Goal: Contribute content

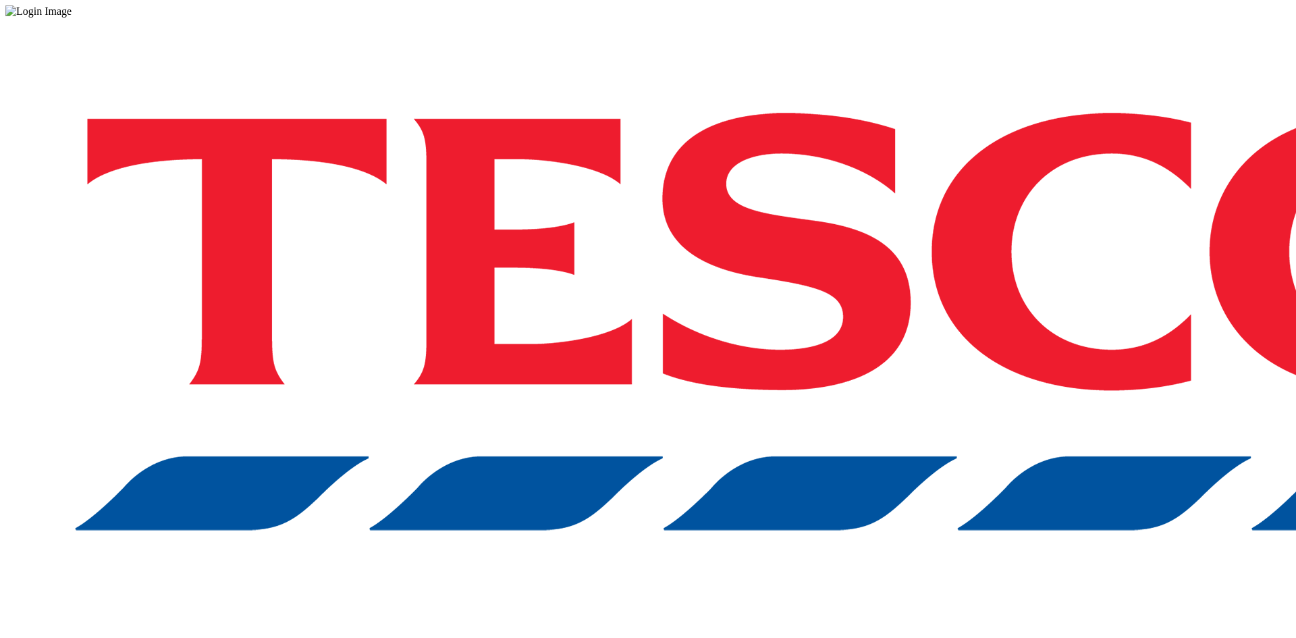
click at [1061, 191] on div "Log in to the Spectra’s dashboard using [PERSON_NAME]’s credentials. If you don…" at bounding box center [648, 353] width 1286 height 671
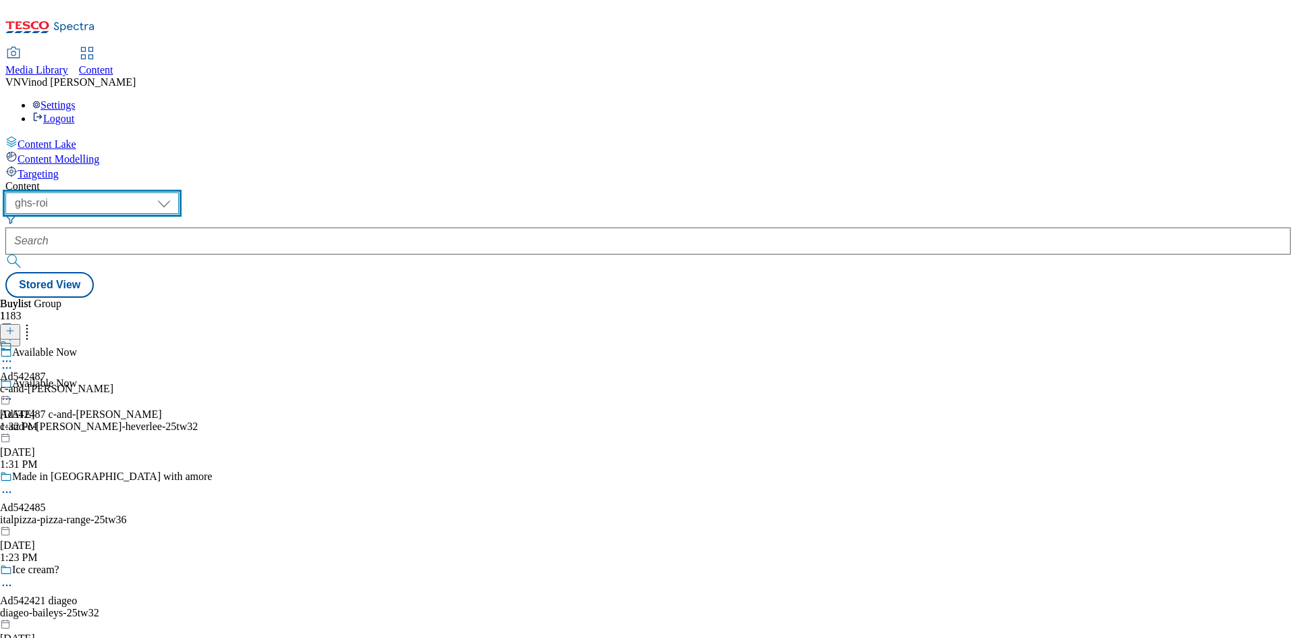
click at [179, 192] on select "ghs-roi ghs-uk" at bounding box center [92, 203] width 174 height 22
select select "ghs-uk"
click at [176, 192] on select "ghs-roi ghs-uk" at bounding box center [92, 203] width 174 height 22
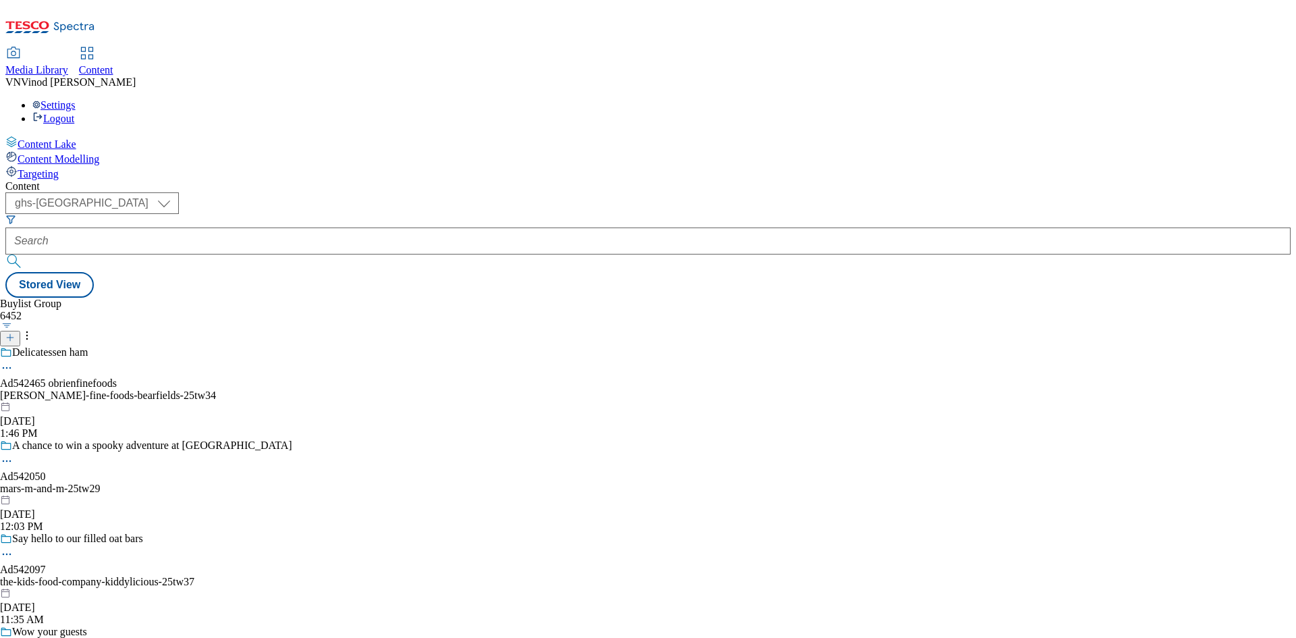
click at [15, 333] on icon at bounding box center [9, 337] width 9 height 9
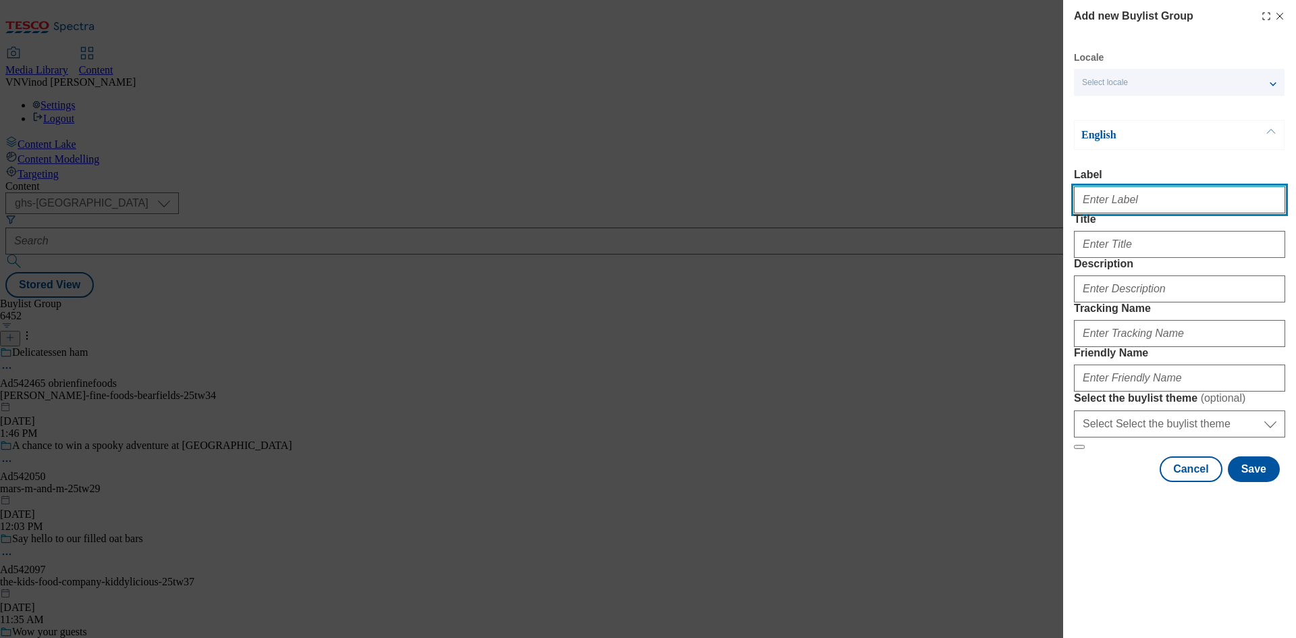
click at [1154, 204] on input "Label" at bounding box center [1179, 199] width 211 height 27
paste input "542192"
paste input "Brewdog"
click at [1120, 206] on input "Ad542192 Brewdog" at bounding box center [1179, 199] width 211 height 27
type input "Ad542192 brewdog"
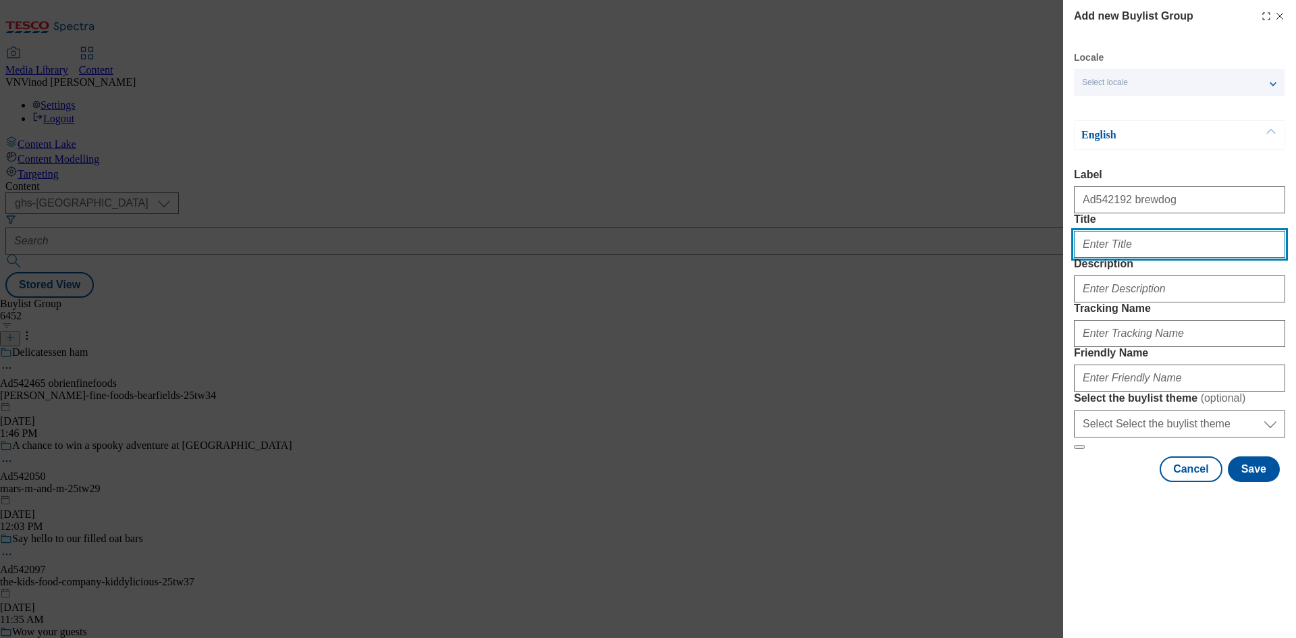
click at [1120, 258] on input "Title" at bounding box center [1179, 244] width 211 height 27
paste input "30 Years of Clubcard"
paste input "Modal"
type input "30 Years of Clubcard"
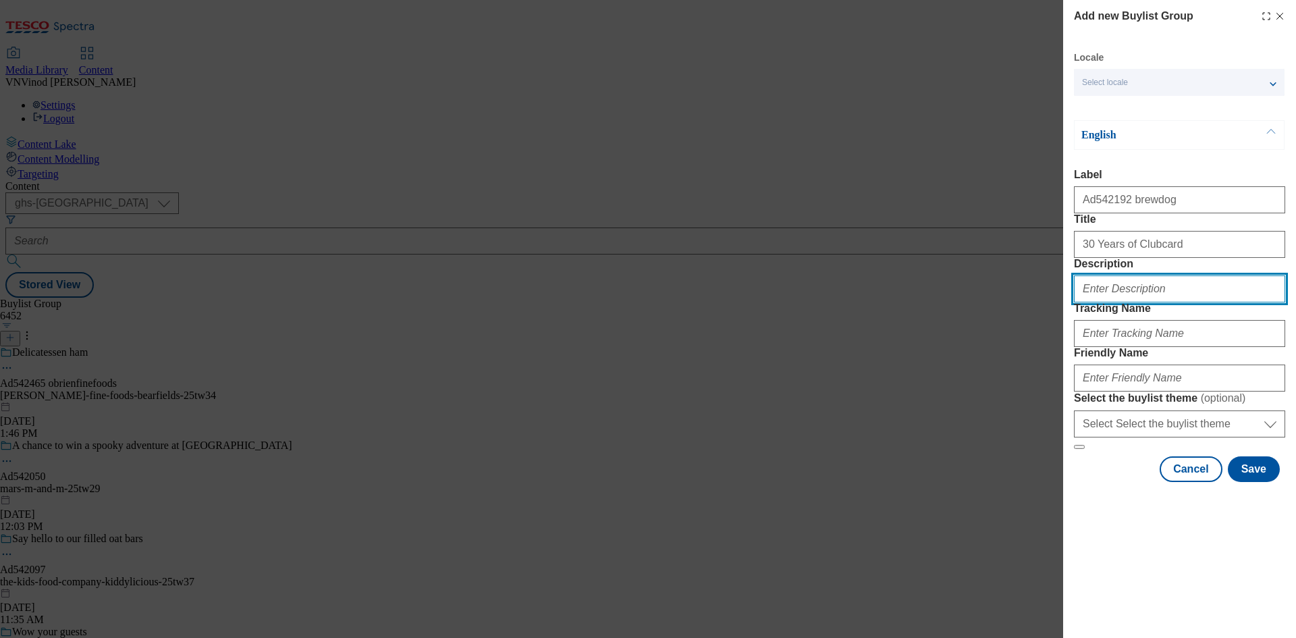
click at [1120, 302] on input "Description" at bounding box center [1179, 288] width 211 height 27
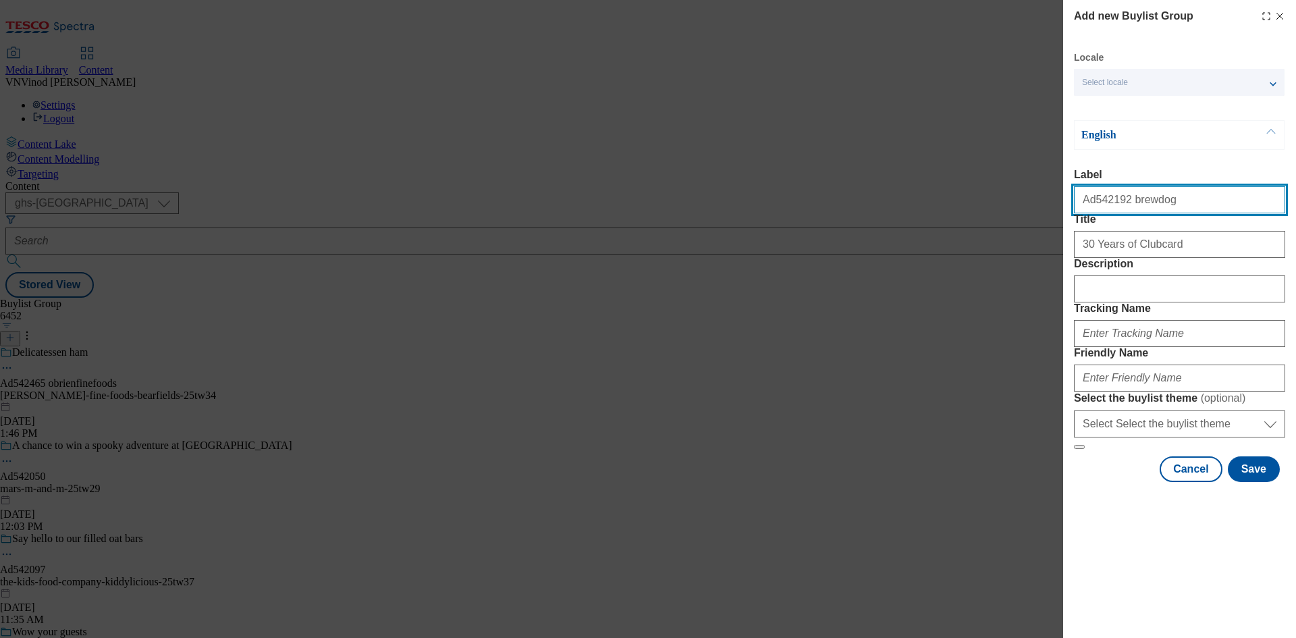
click at [1102, 207] on input "Ad542192 brewdog" at bounding box center [1179, 199] width 211 height 27
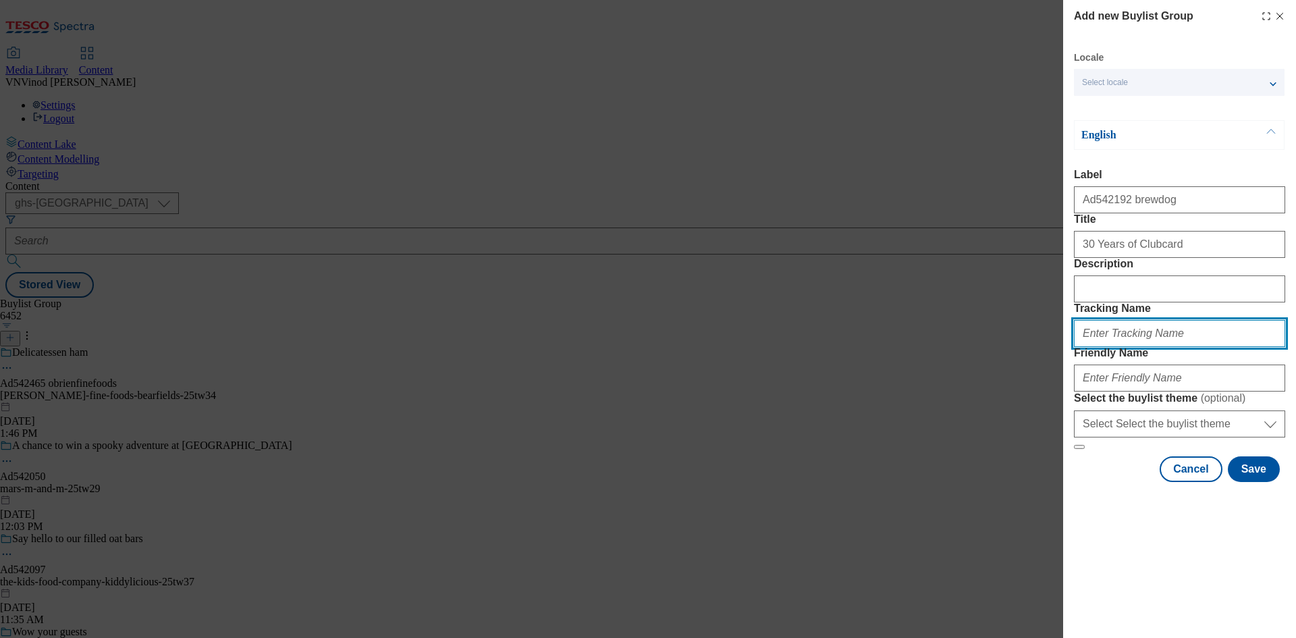
click at [1142, 347] on input "Tracking Name" at bounding box center [1179, 333] width 211 height 27
paste input "Ad542192"
click at [1108, 347] on input "DH_ADAd542192" at bounding box center [1179, 333] width 211 height 27
type input "DH_AD542192"
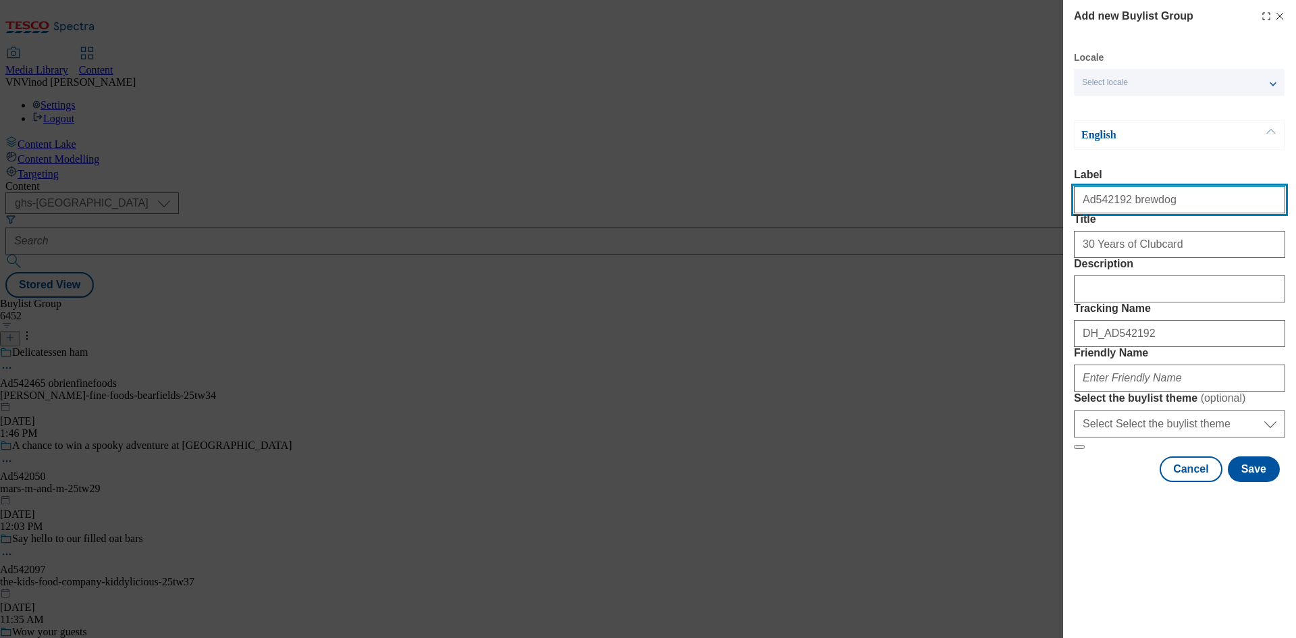
click at [1144, 207] on input "Ad542192 brewdog" at bounding box center [1179, 199] width 211 height 27
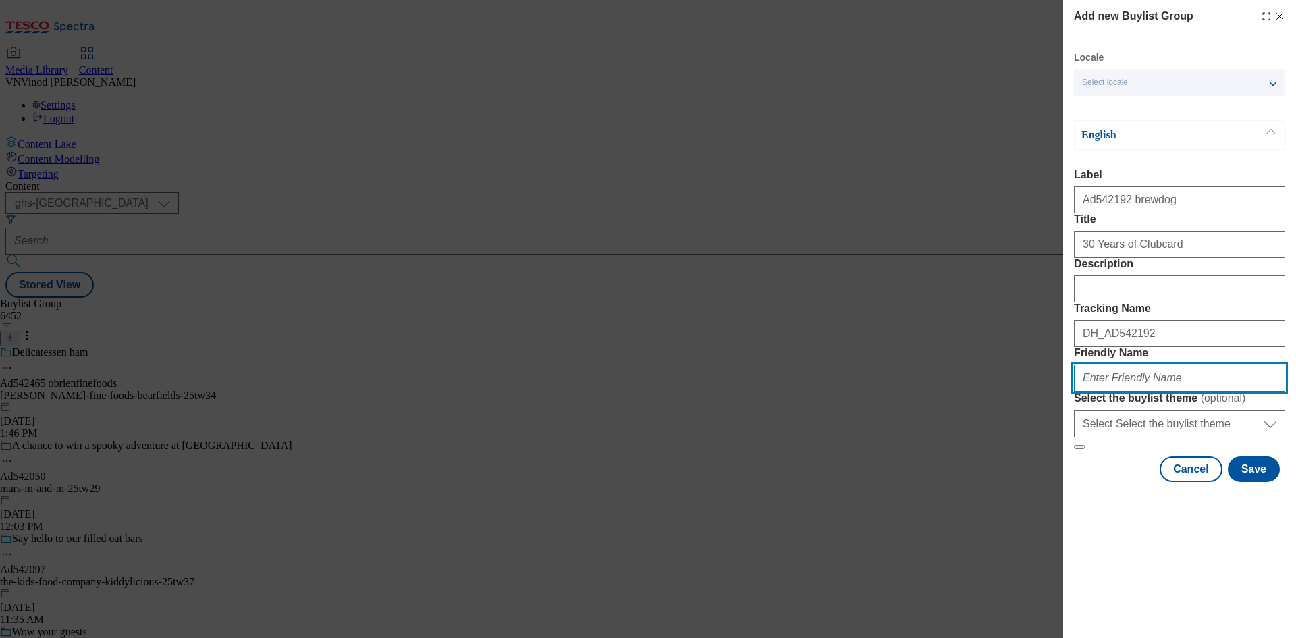
click at [1090, 392] on input "Friendly Name" at bounding box center [1179, 378] width 211 height 27
paste input "brewdog"
paste input "BlackHeart"
drag, startPoint x: 1118, startPoint y: 473, endPoint x: 1147, endPoint y: 486, distance: 31.4
click at [1126, 392] on input "brewdog-BlackHeart" at bounding box center [1179, 378] width 211 height 27
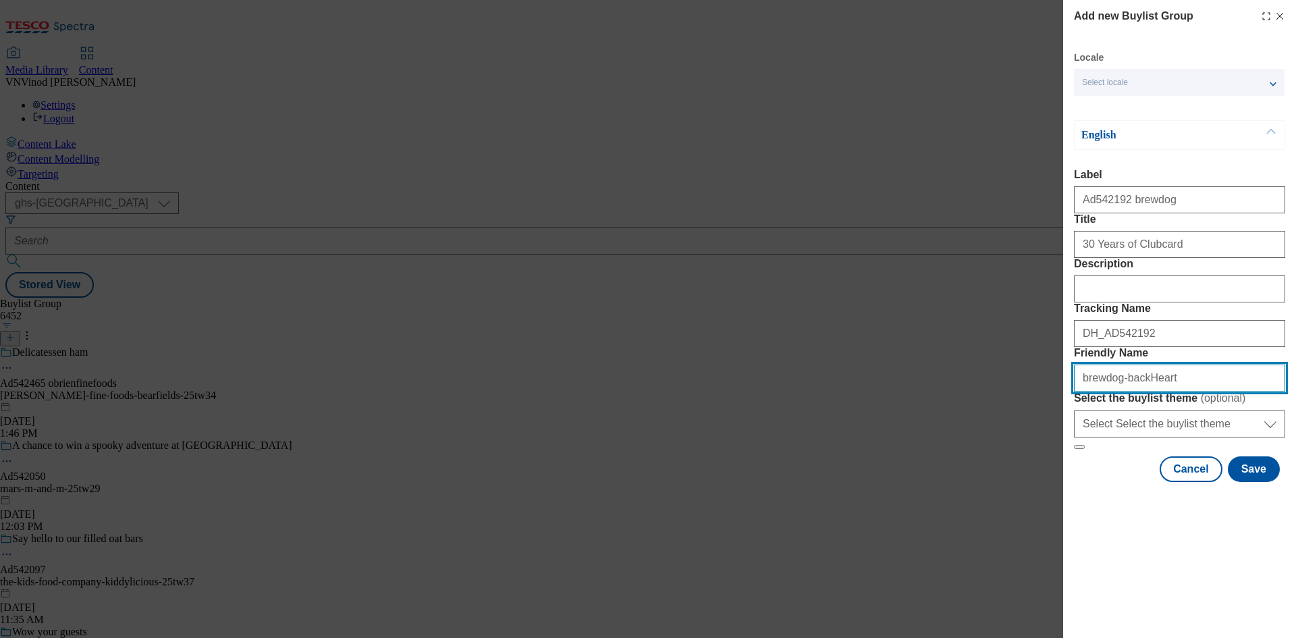
drag, startPoint x: 1136, startPoint y: 475, endPoint x: 1155, endPoint y: 503, distance: 33.1
click at [1137, 392] on input "brewdog-backHeart" at bounding box center [1179, 378] width 211 height 27
click at [1174, 392] on input "brewdog-backheart" at bounding box center [1179, 378] width 211 height 27
type input "brewdog-backheart-25tw33"
drag, startPoint x: 1204, startPoint y: 475, endPoint x: 710, endPoint y: 490, distance: 493.8
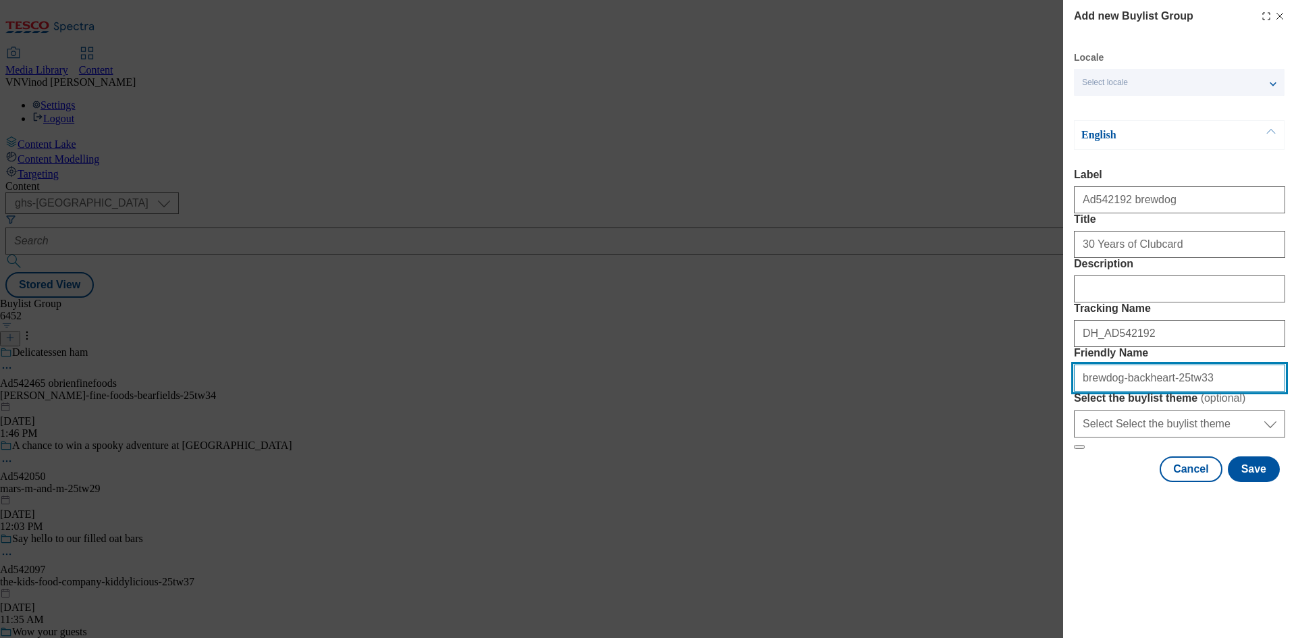
click at [710, 492] on div "Add new Buylist Group Locale Select locale English Welsh English Label Ad542192…" at bounding box center [648, 319] width 1296 height 638
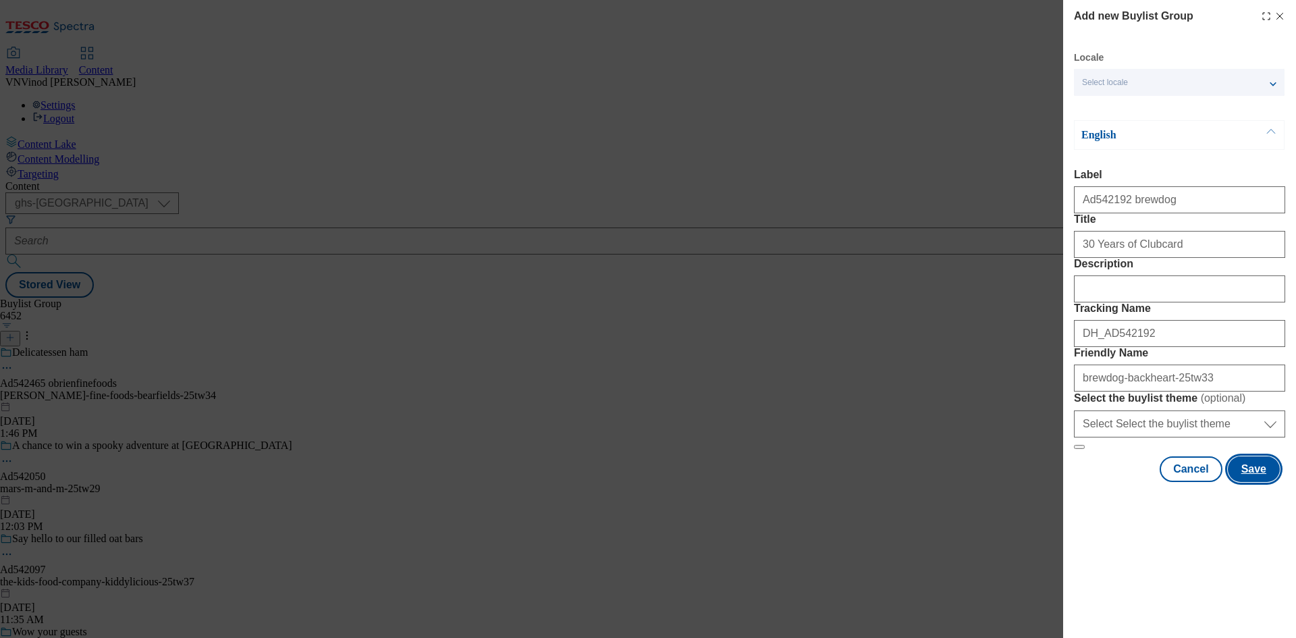
click at [1254, 482] on button "Save" at bounding box center [1254, 469] width 52 height 26
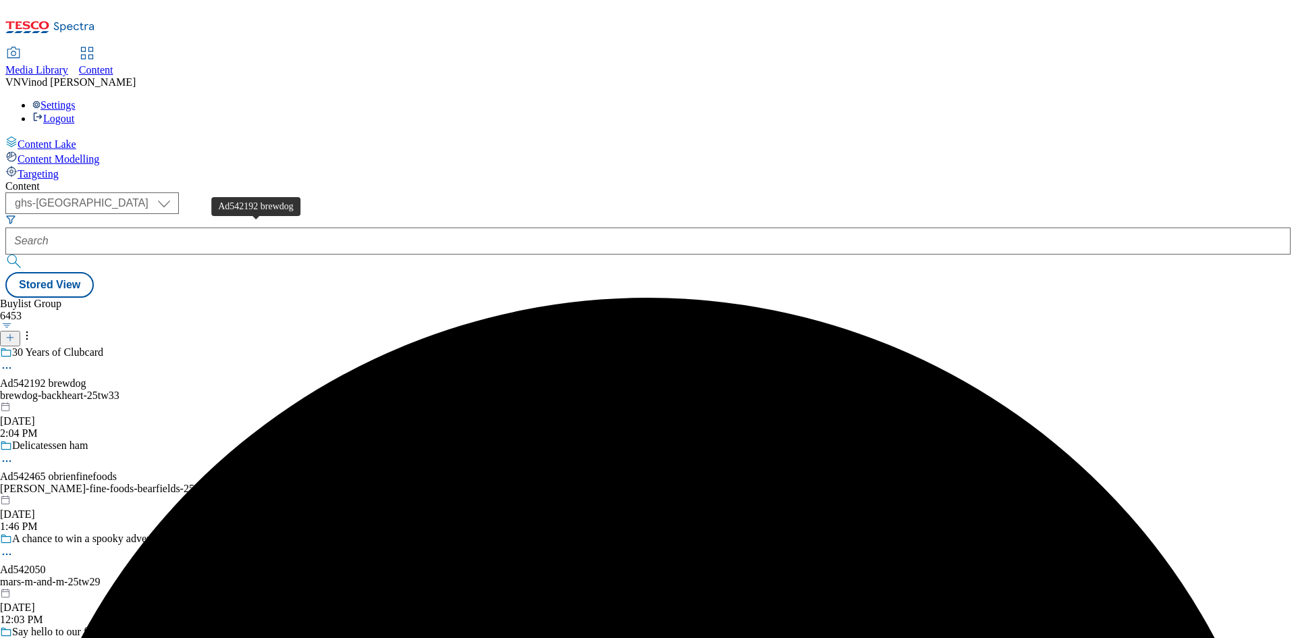
click at [86, 377] on div "Ad542192 brewdog" at bounding box center [43, 383] width 86 height 12
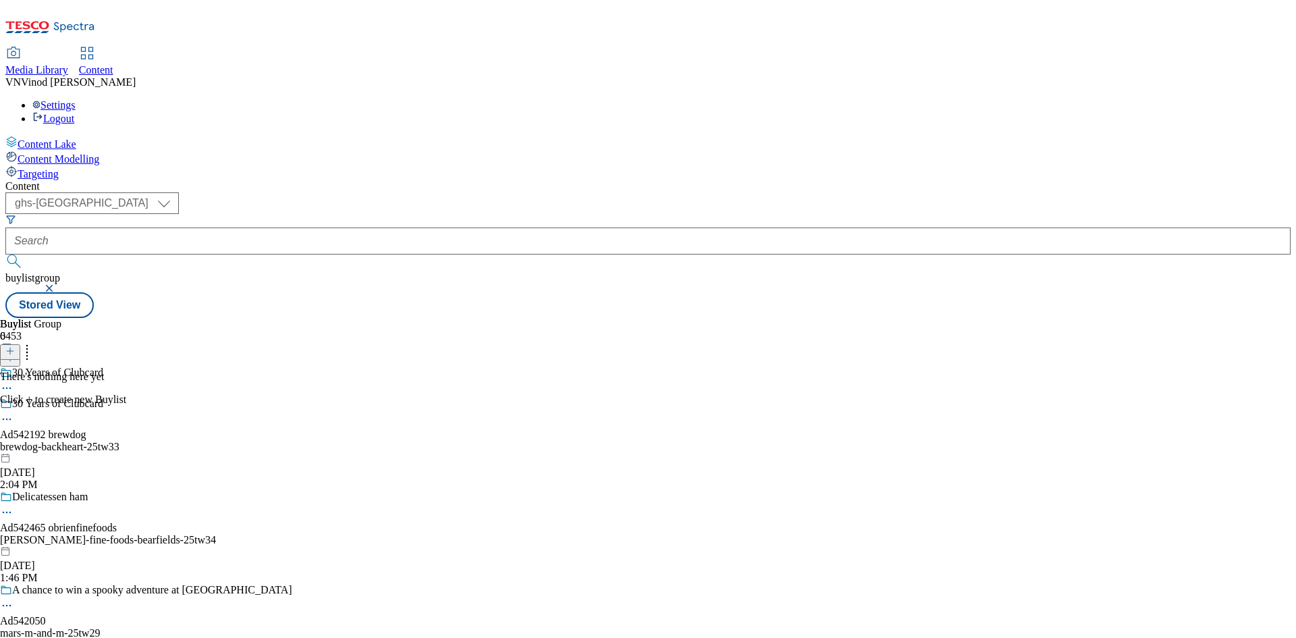
click at [15, 346] on icon at bounding box center [9, 350] width 9 height 9
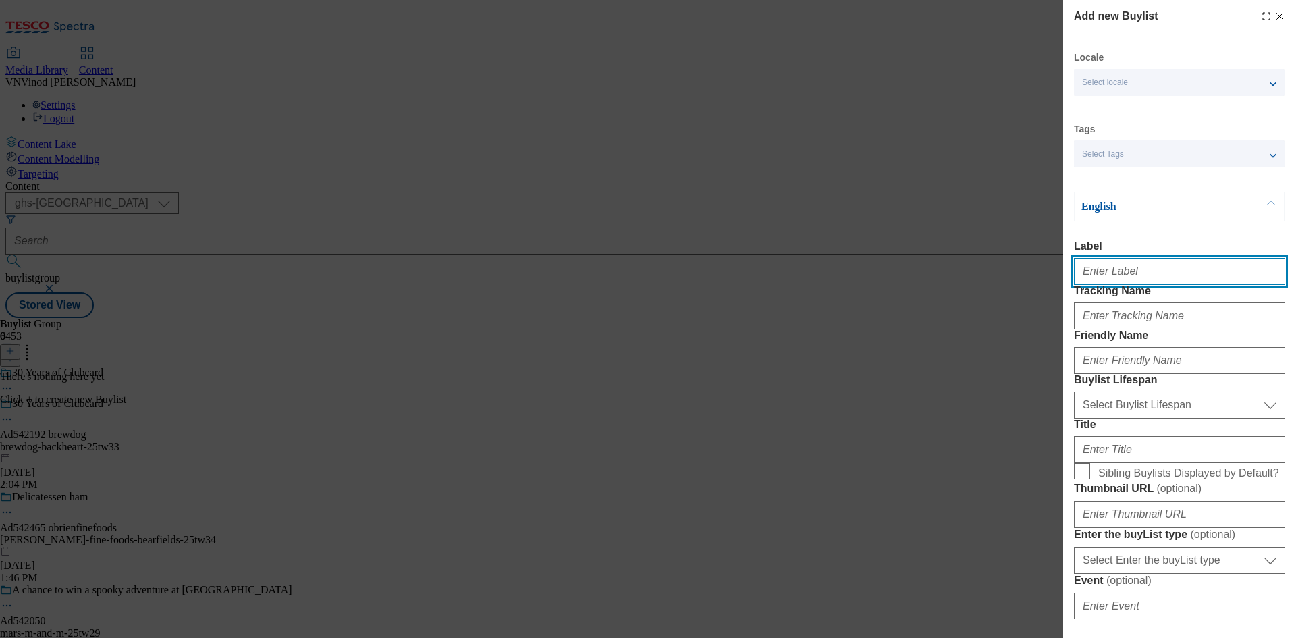
click at [1132, 276] on input "Label" at bounding box center [1179, 271] width 211 height 27
paste input "542192"
type input "Ad542192"
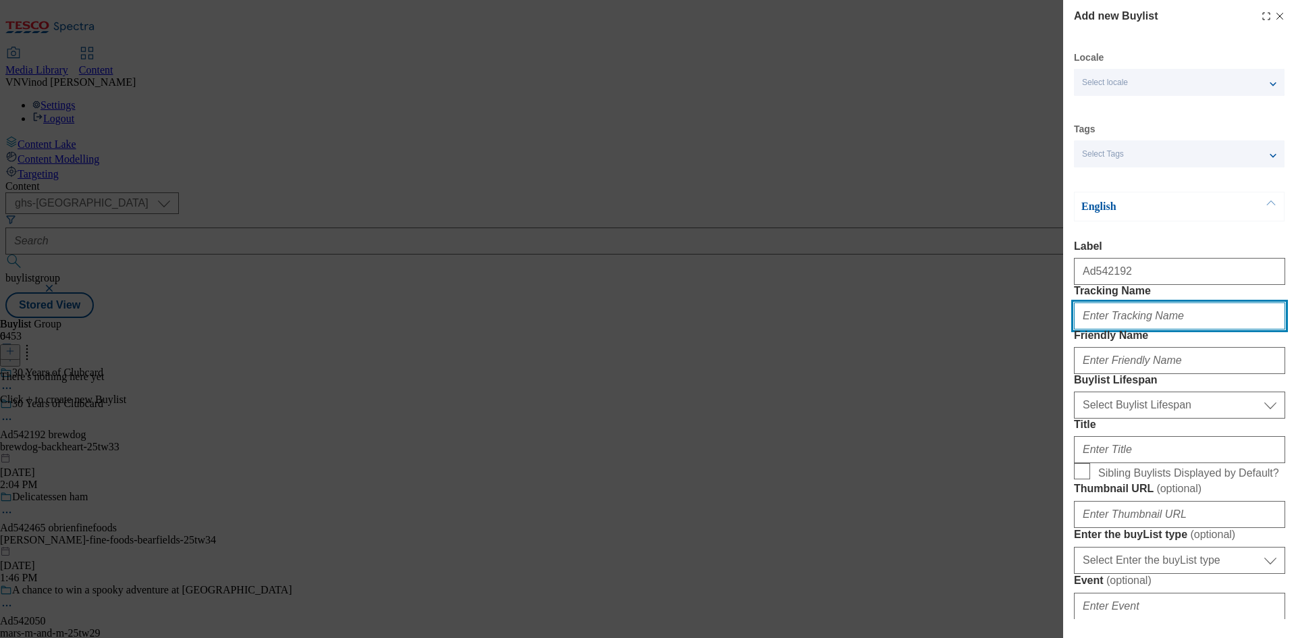
click at [1123, 330] on input "Tracking Name" at bounding box center [1179, 315] width 211 height 27
paste input "542192"
type input "DH_AD542192"
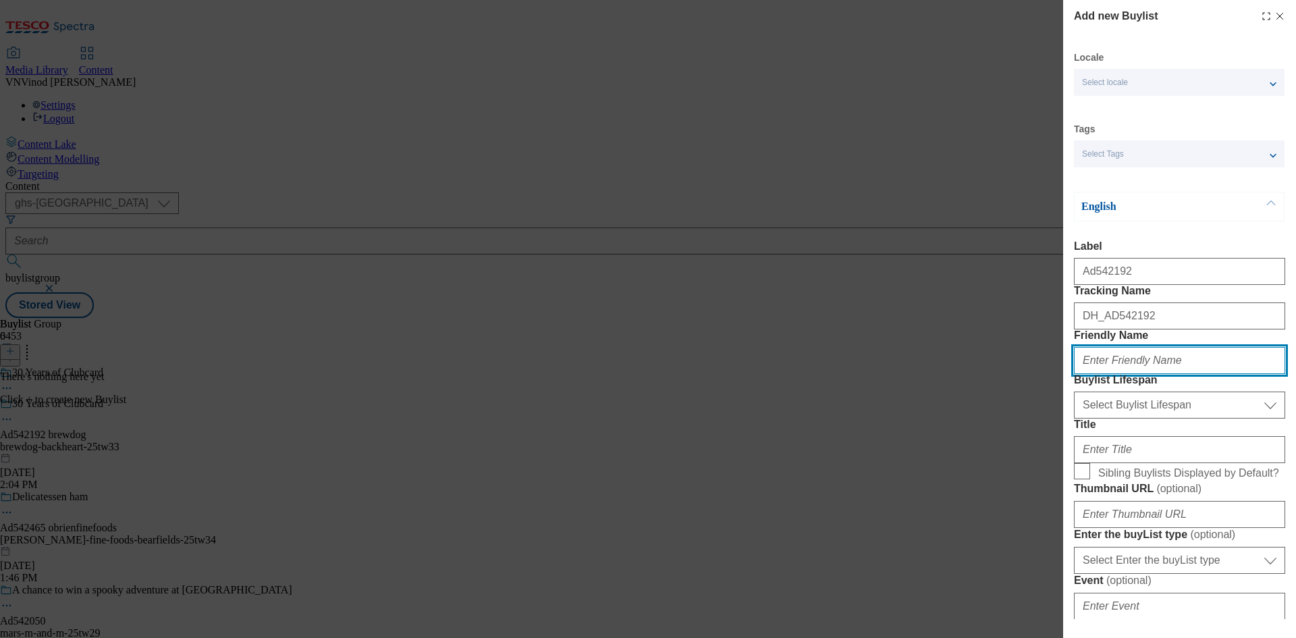
click at [1159, 374] on input "Friendly Name" at bounding box center [1179, 360] width 211 height 27
paste input "brewdog"
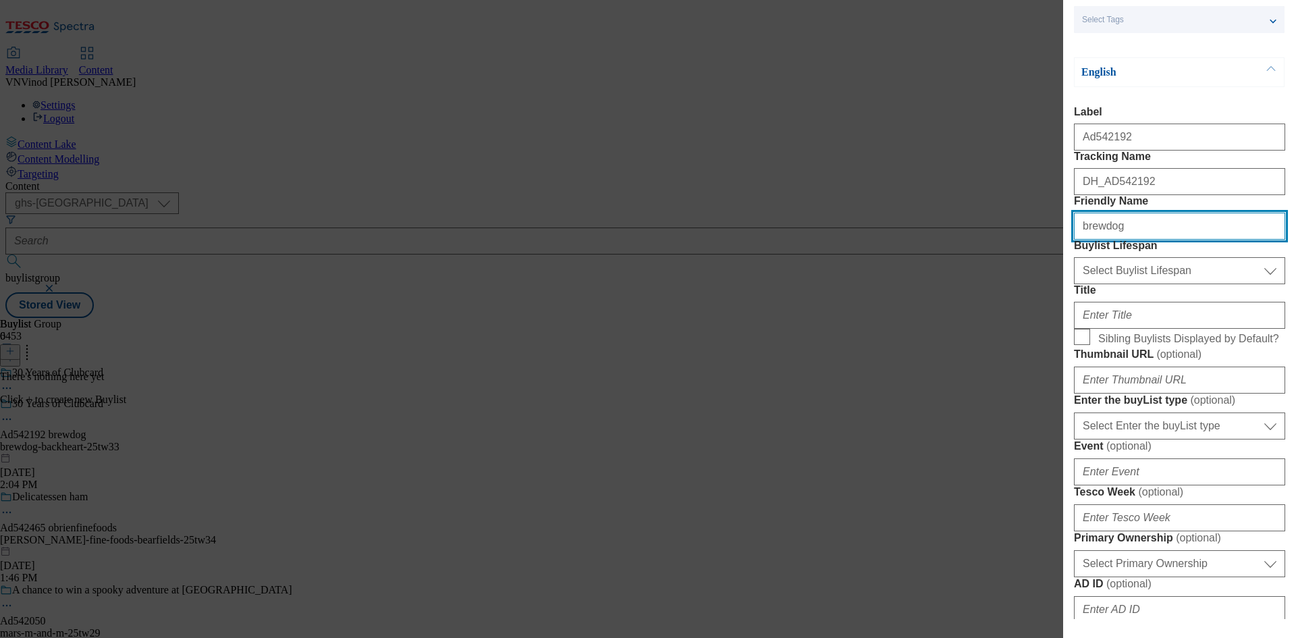
scroll to position [135, 0]
type input "brewdog"
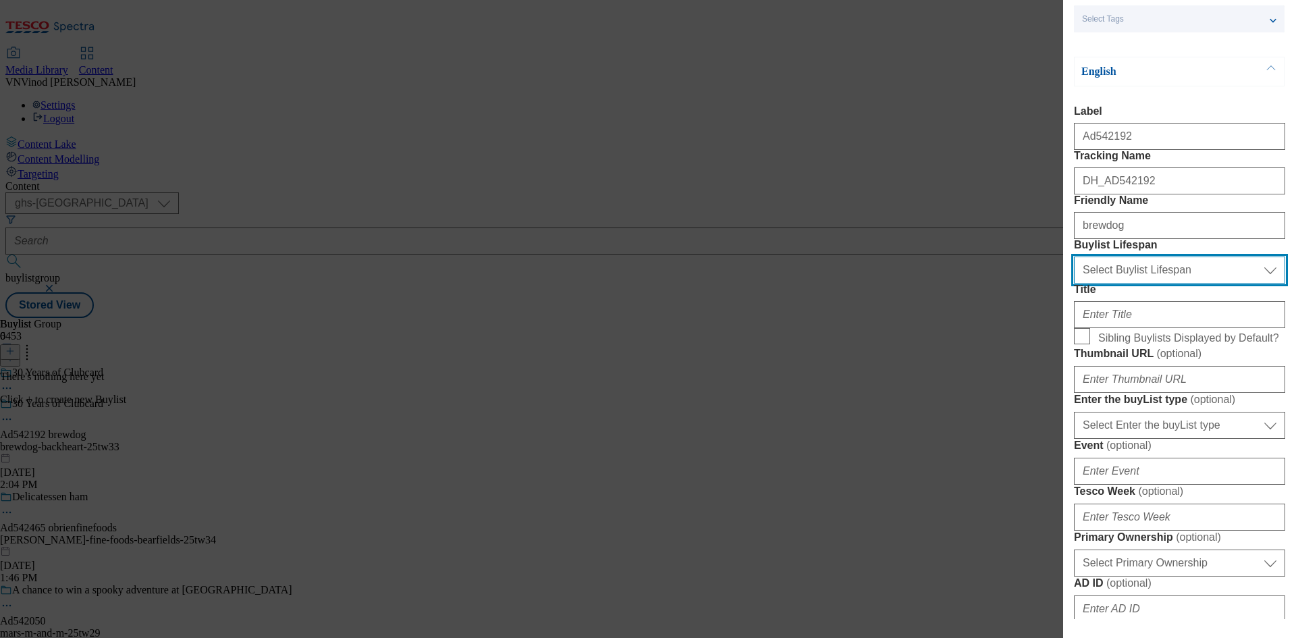
click at [1190, 284] on select "Select Buylist Lifespan evergreen seasonal tactical" at bounding box center [1179, 270] width 211 height 27
select select "tactical"
click at [1074, 284] on select "Select Buylist Lifespan evergreen seasonal tactical" at bounding box center [1179, 270] width 211 height 27
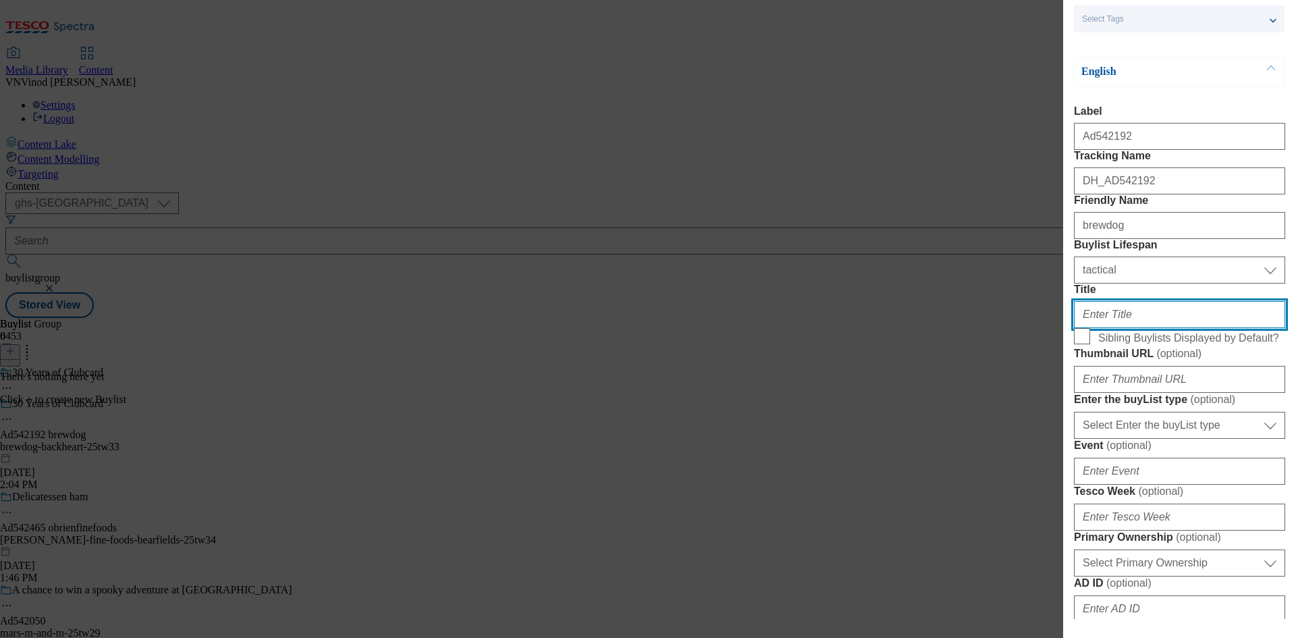
click at [1136, 328] on input "Title" at bounding box center [1179, 314] width 211 height 27
paste input "Every Little Helps"
drag, startPoint x: 1105, startPoint y: 406, endPoint x: 1132, endPoint y: 418, distance: 30.0
click at [1111, 328] on input "Every Little Helps" at bounding box center [1179, 314] width 211 height 27
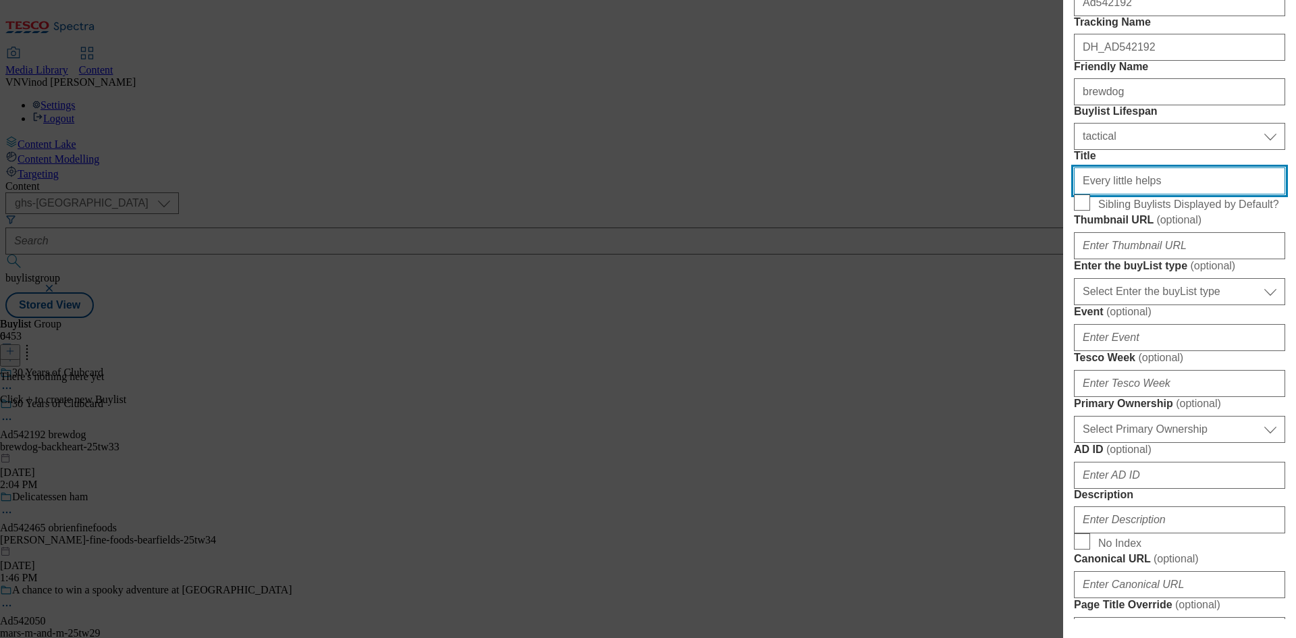
scroll to position [270, 0]
type input "Every little helps"
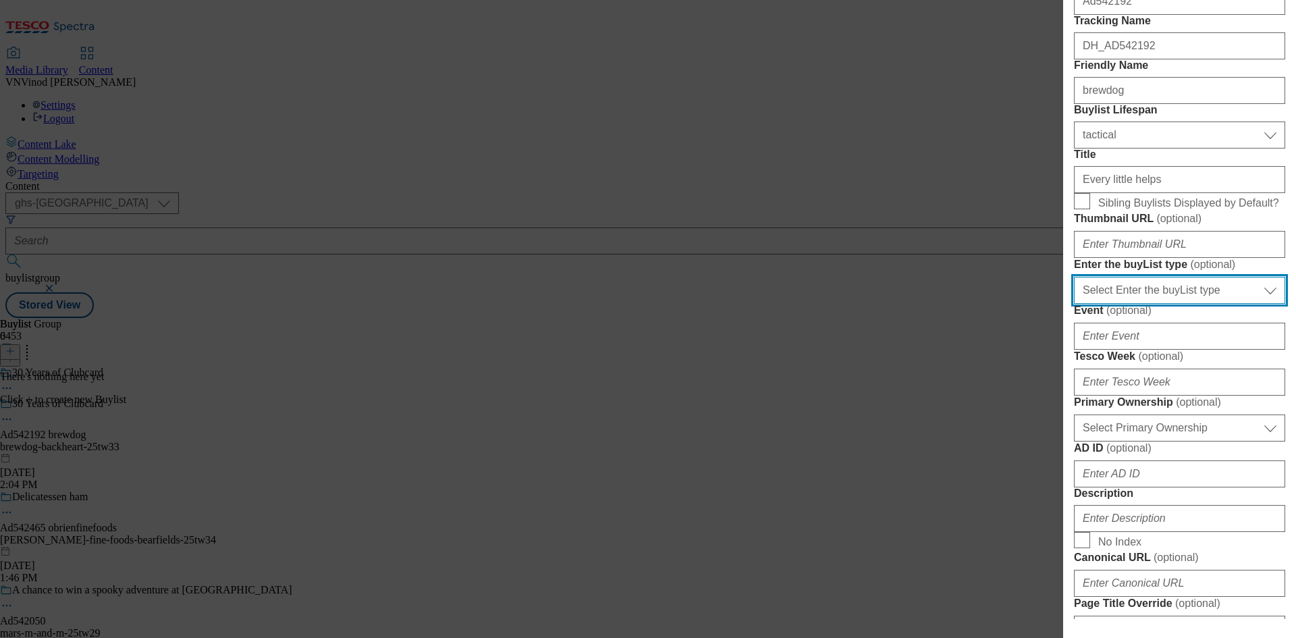
click at [1159, 304] on select "Select Enter the buyList type event supplier funded long term >4 weeks supplier…" at bounding box center [1179, 290] width 211 height 27
select select "supplier funded short term 1-3 weeks"
click at [1074, 304] on select "Select Enter the buyList type event supplier funded long term >4 weeks supplier…" at bounding box center [1179, 290] width 211 height 27
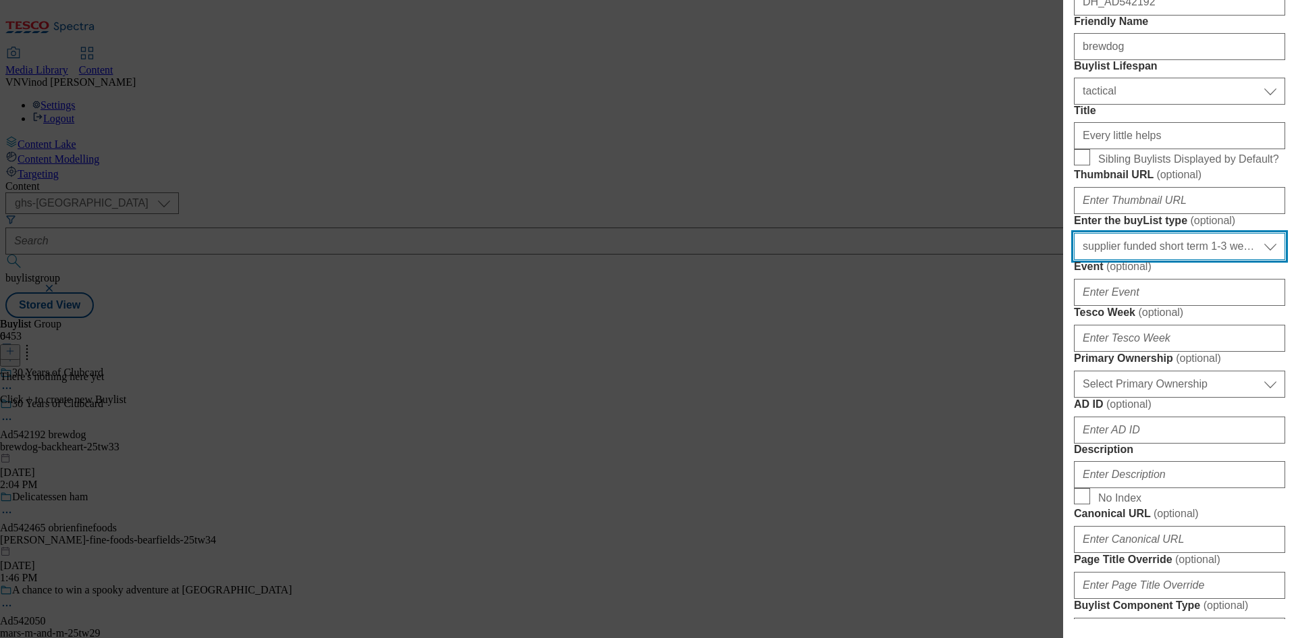
scroll to position [338, 0]
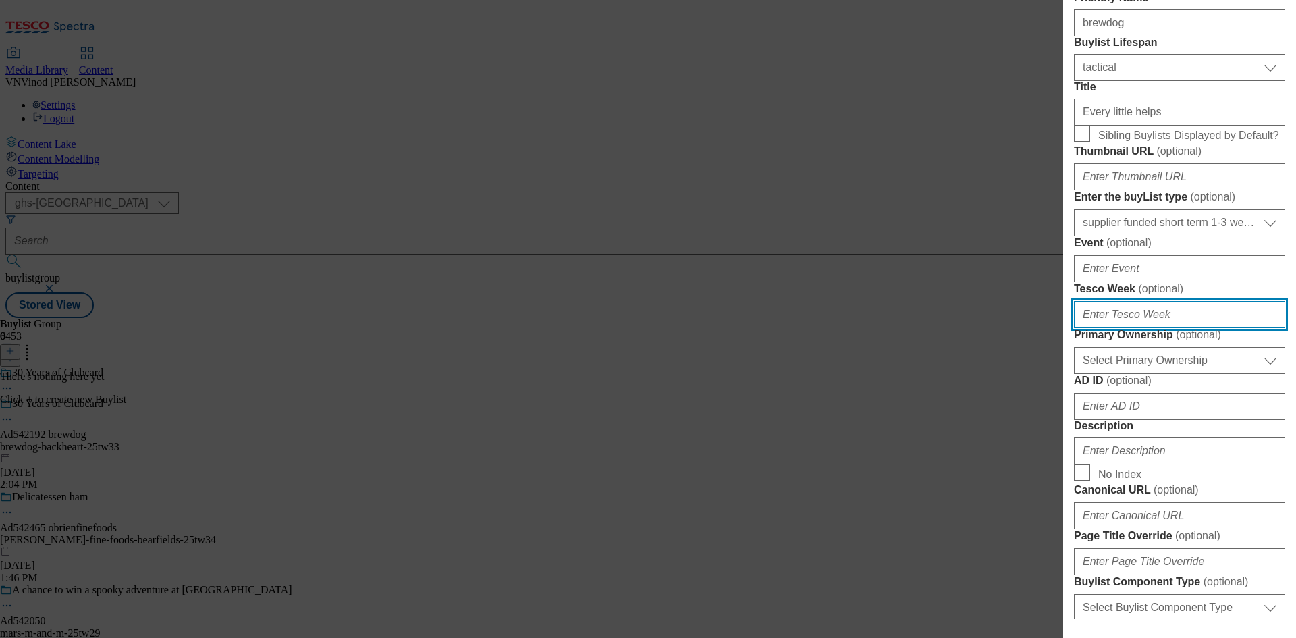
click at [1150, 328] on input "Tesco Week ( optional )" at bounding box center [1179, 314] width 211 height 27
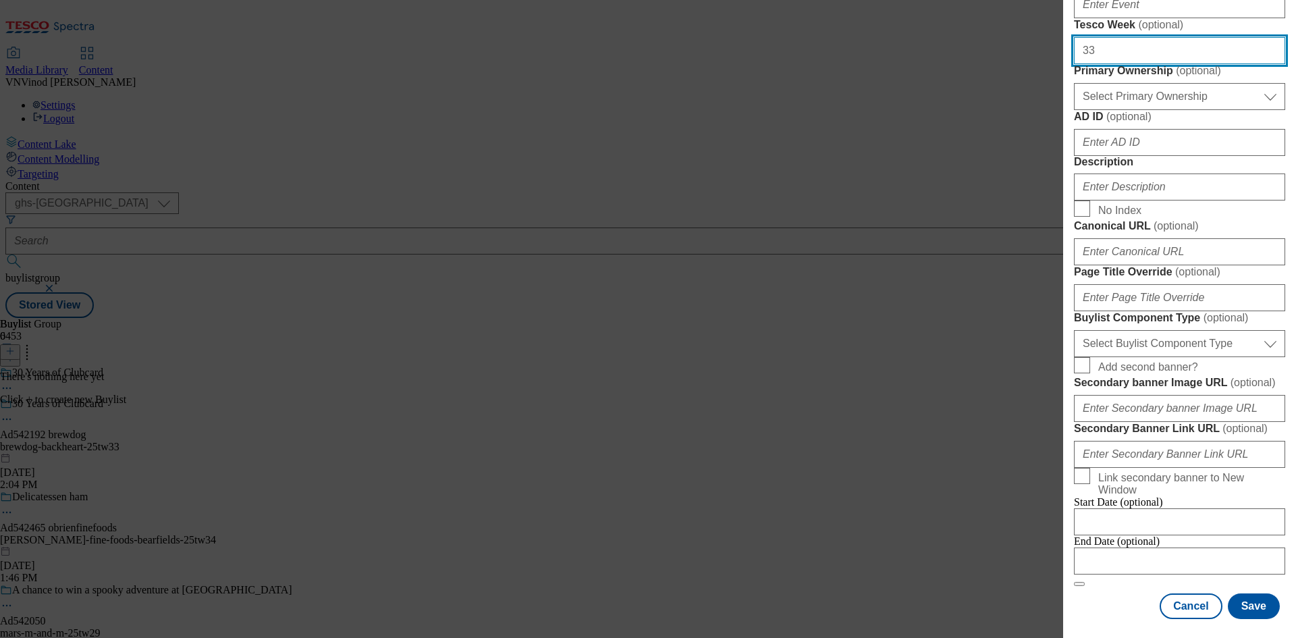
scroll to position [608, 0]
type input "33"
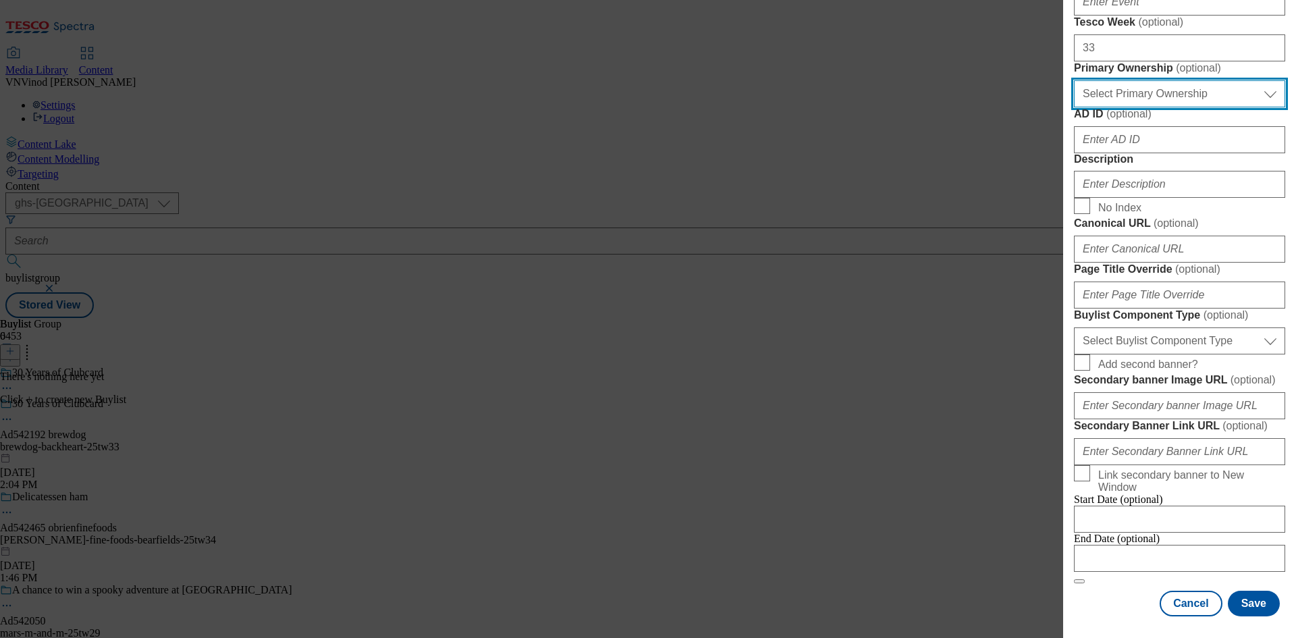
click at [1199, 107] on select "Select Primary Ownership tesco dunnhumby" at bounding box center [1179, 93] width 211 height 27
select select "dunnhumby"
click at [1074, 107] on select "Select Primary Ownership tesco dunnhumby" at bounding box center [1179, 93] width 211 height 27
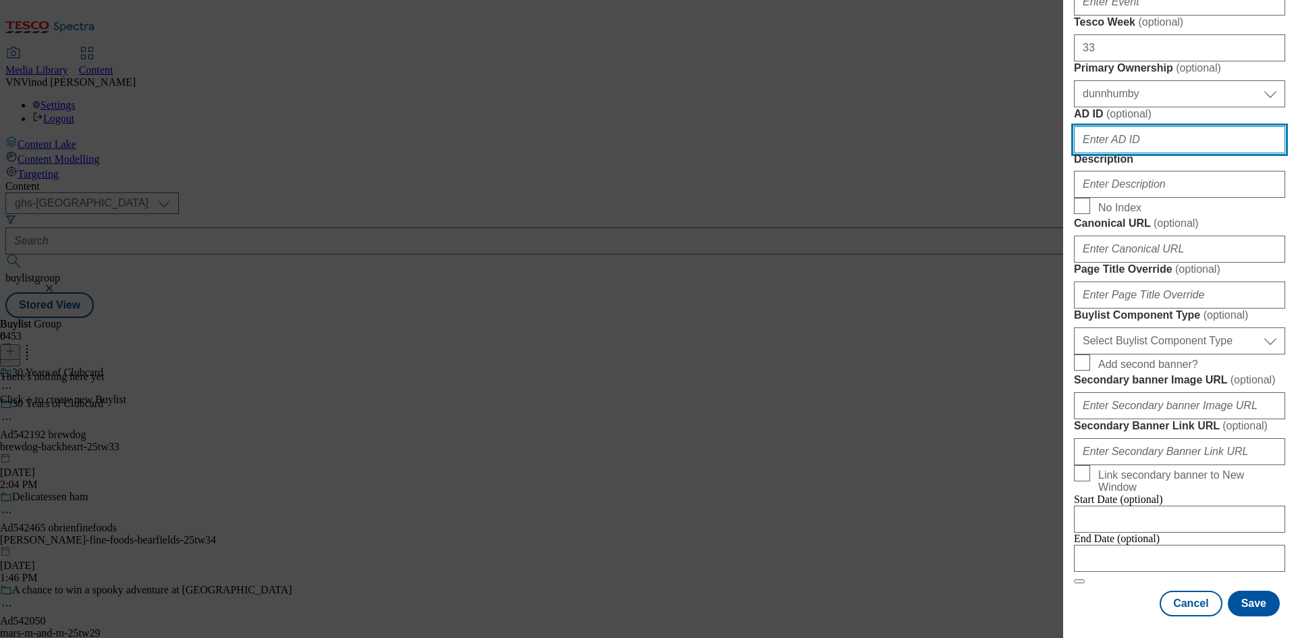
click at [1142, 153] on input "AD ID ( optional )" at bounding box center [1179, 139] width 211 height 27
paste input "542192"
type input "542192"
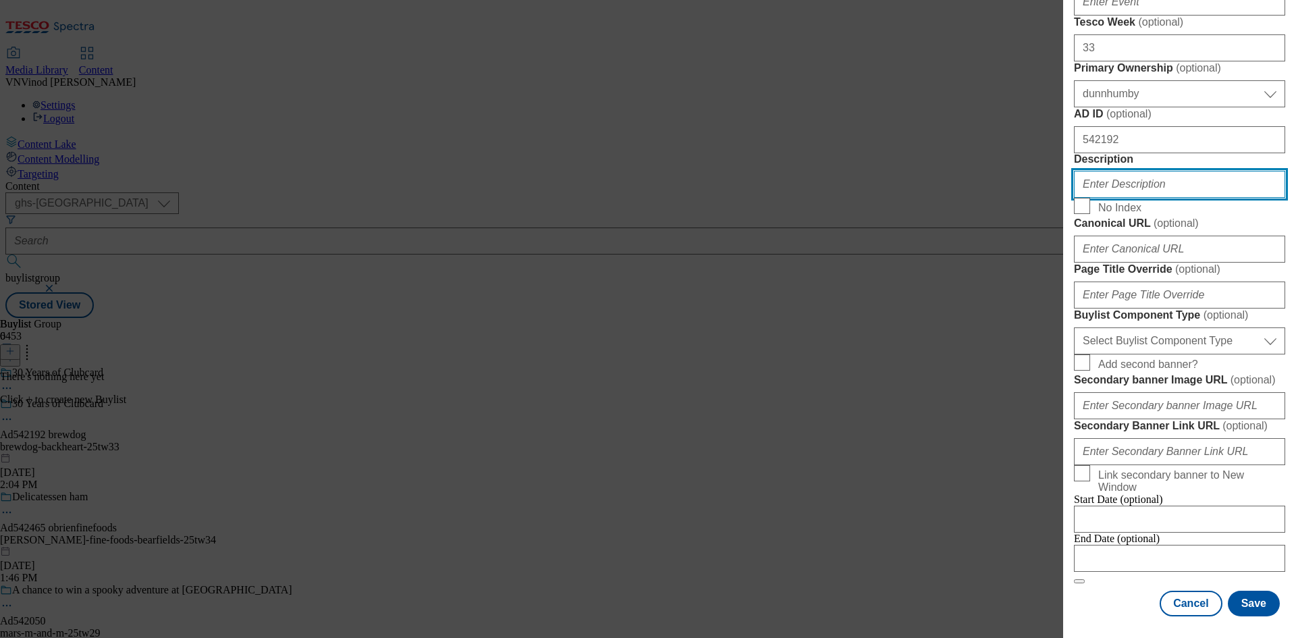
click at [1144, 198] on input "Description" at bounding box center [1179, 184] width 211 height 27
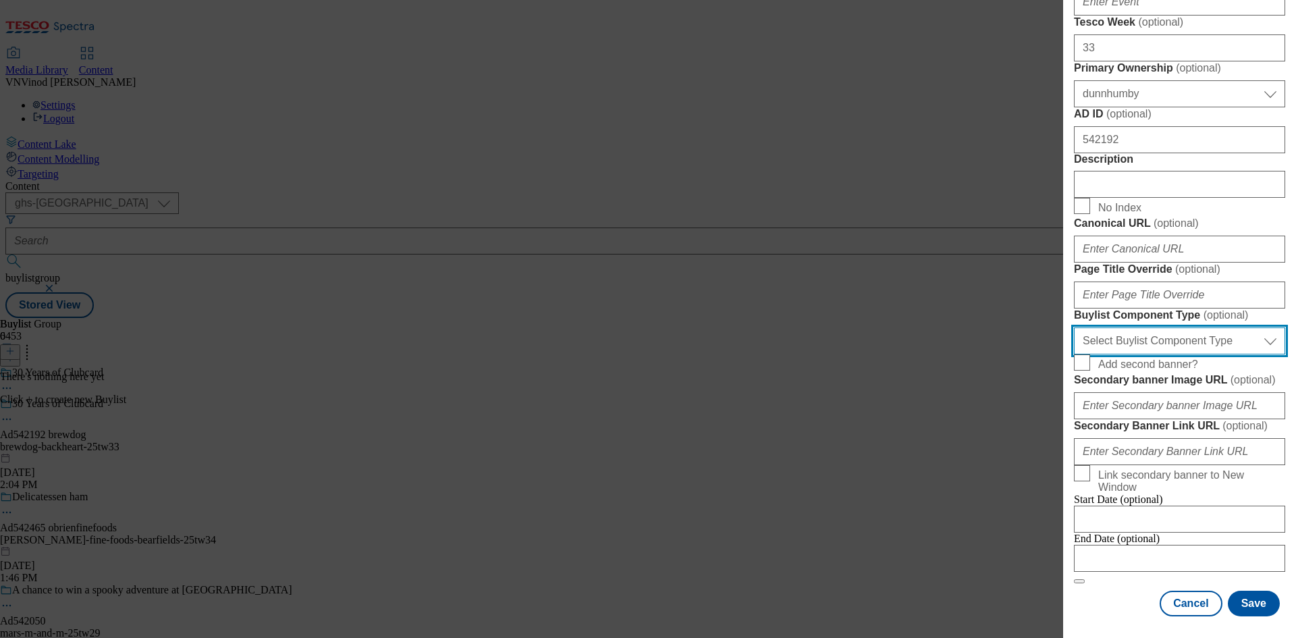
click at [1199, 354] on select "Select Buylist Component Type Banner Competition Header Meal" at bounding box center [1179, 340] width 211 height 27
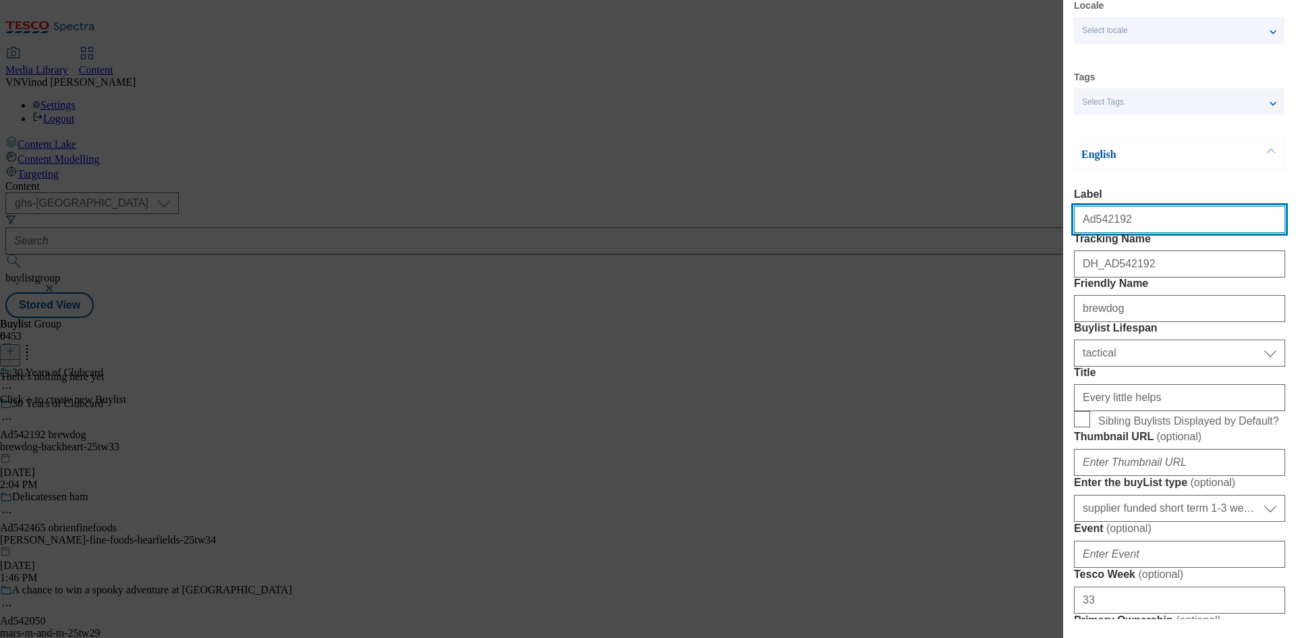
select select "Banner"
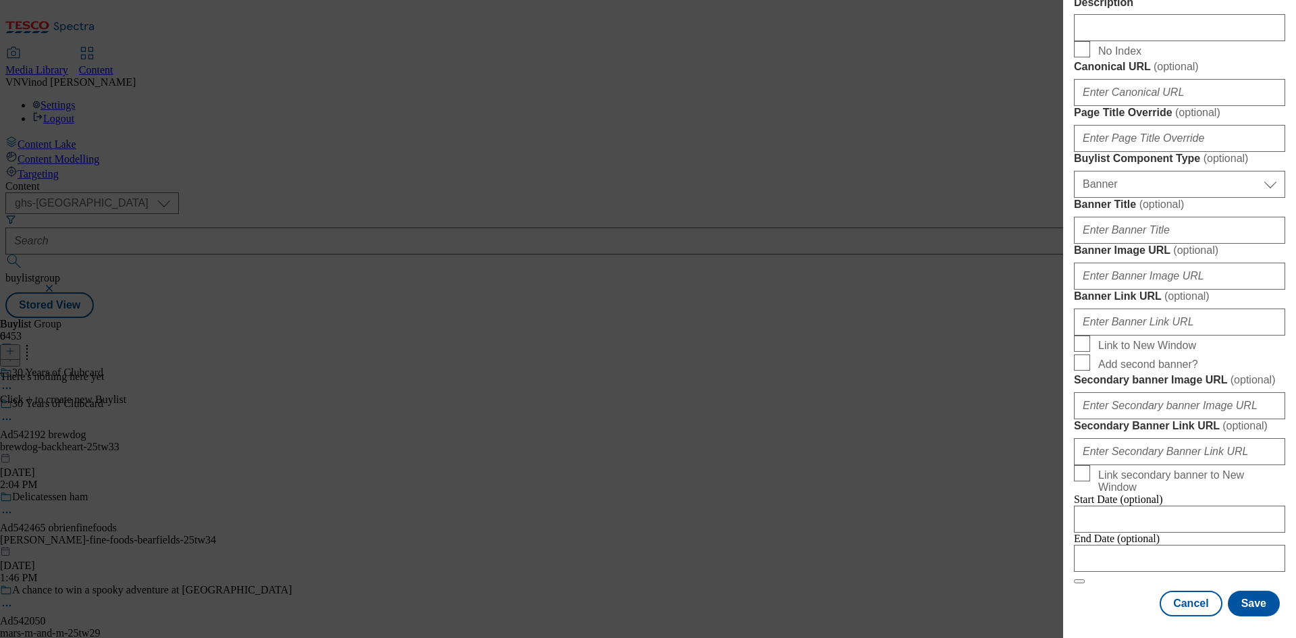
scroll to position [1338, 0]
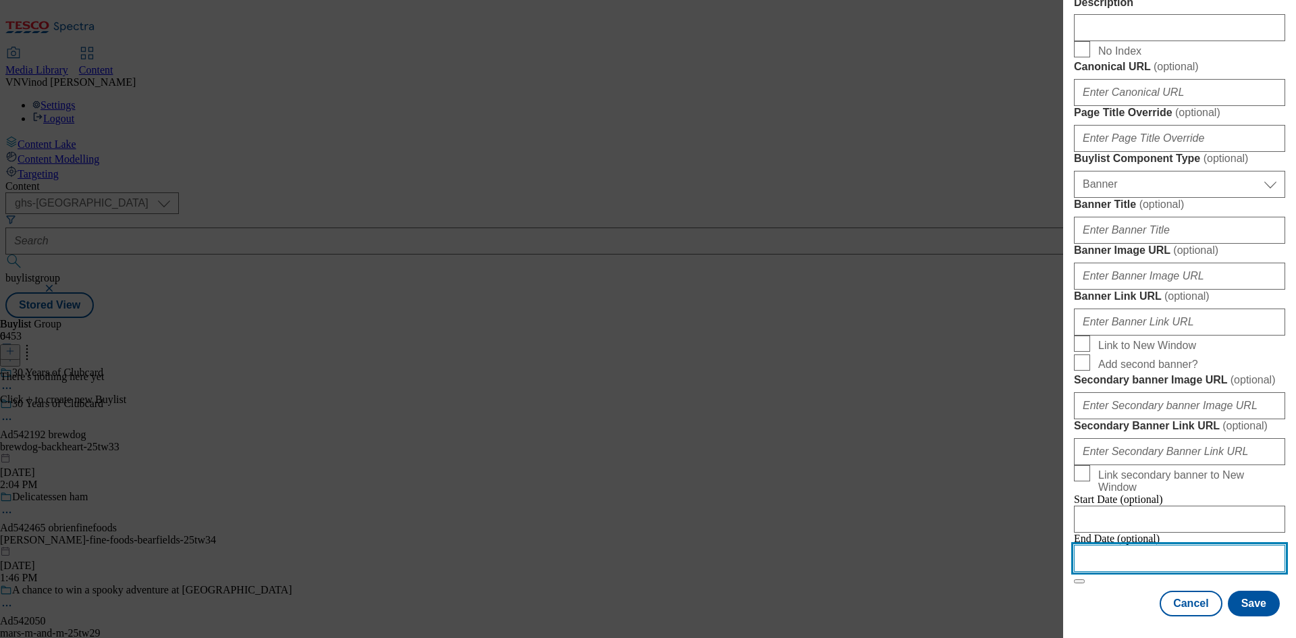
click at [1174, 545] on input "Modal" at bounding box center [1179, 558] width 211 height 27
select select "2025"
select select "October"
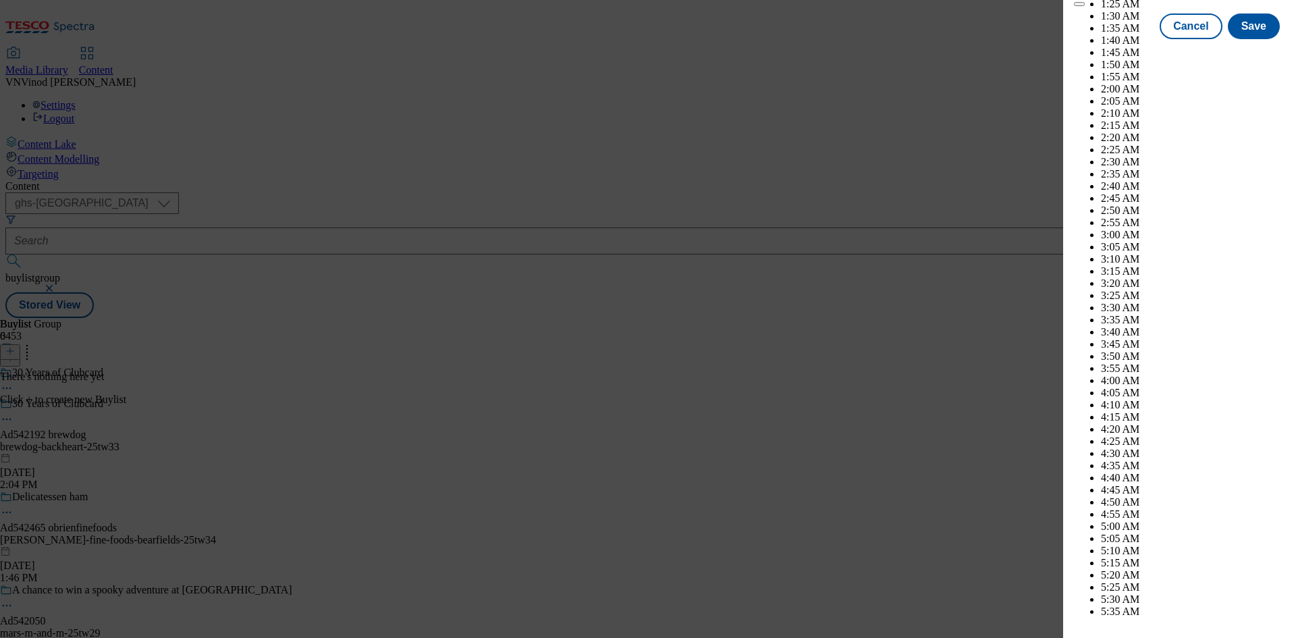
scroll to position [4211, 0]
select select "2026"
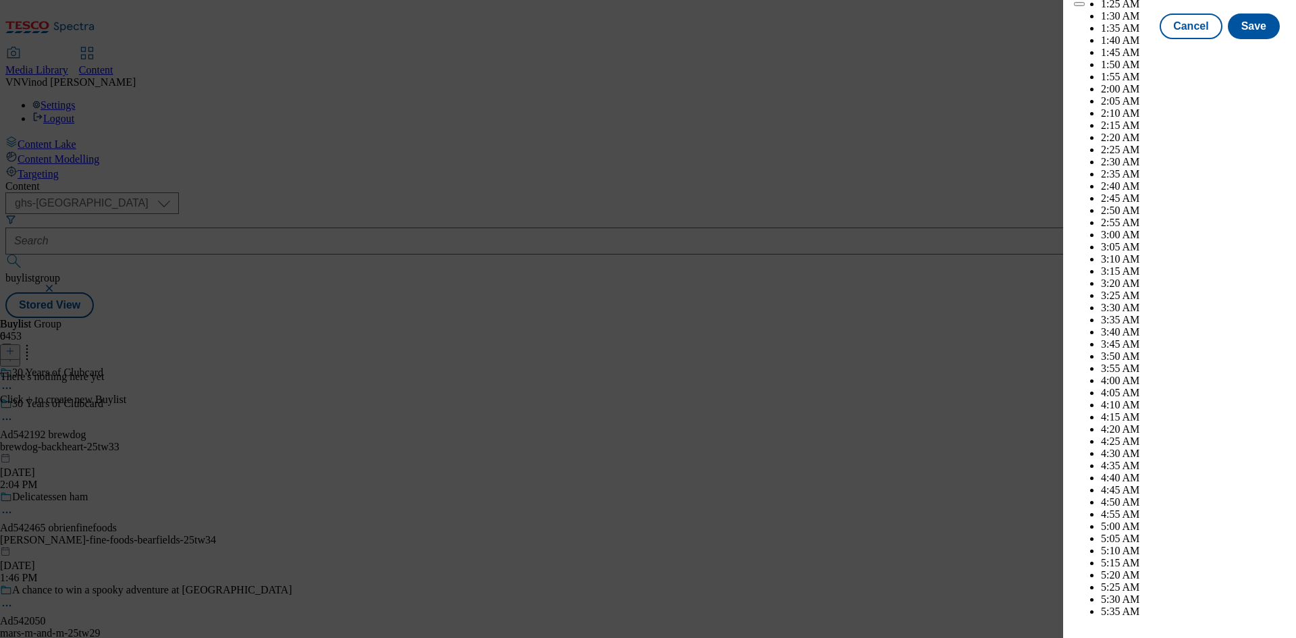
select select "January"
drag, startPoint x: 1242, startPoint y: 219, endPoint x: 1254, endPoint y: 237, distance: 21.4
click at [1260, 51] on button "Save" at bounding box center [1254, 39] width 52 height 26
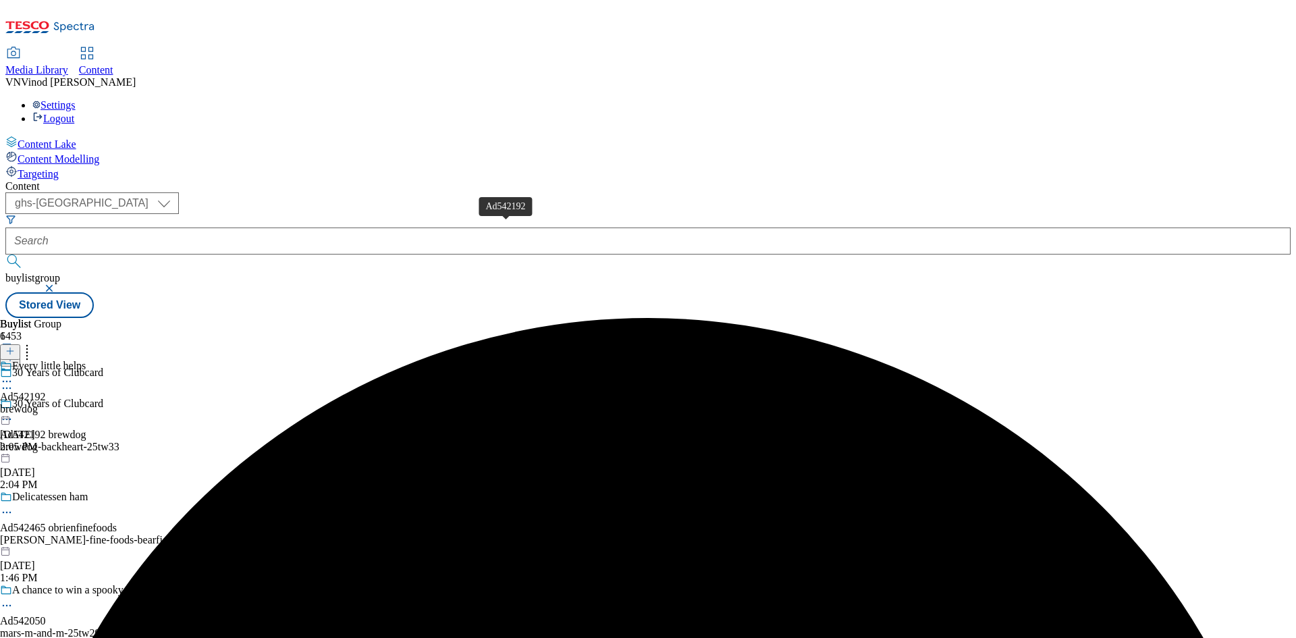
click at [46, 391] on div "Ad542192" at bounding box center [23, 397] width 46 height 12
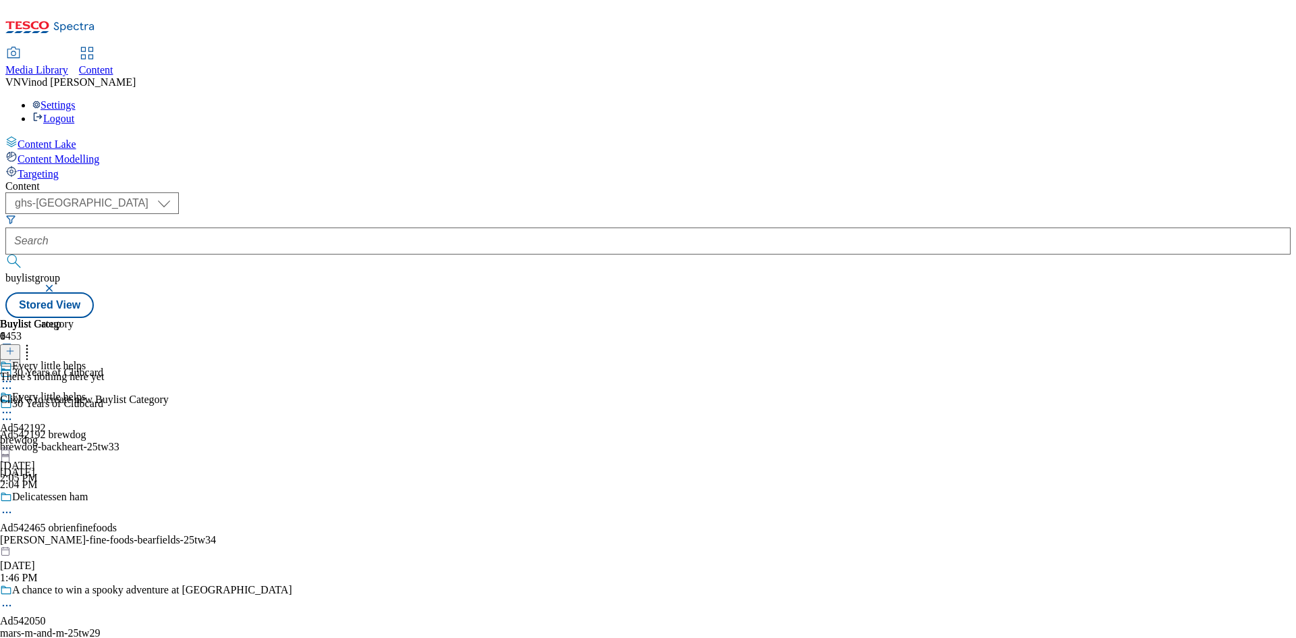
click at [15, 346] on icon at bounding box center [9, 350] width 9 height 9
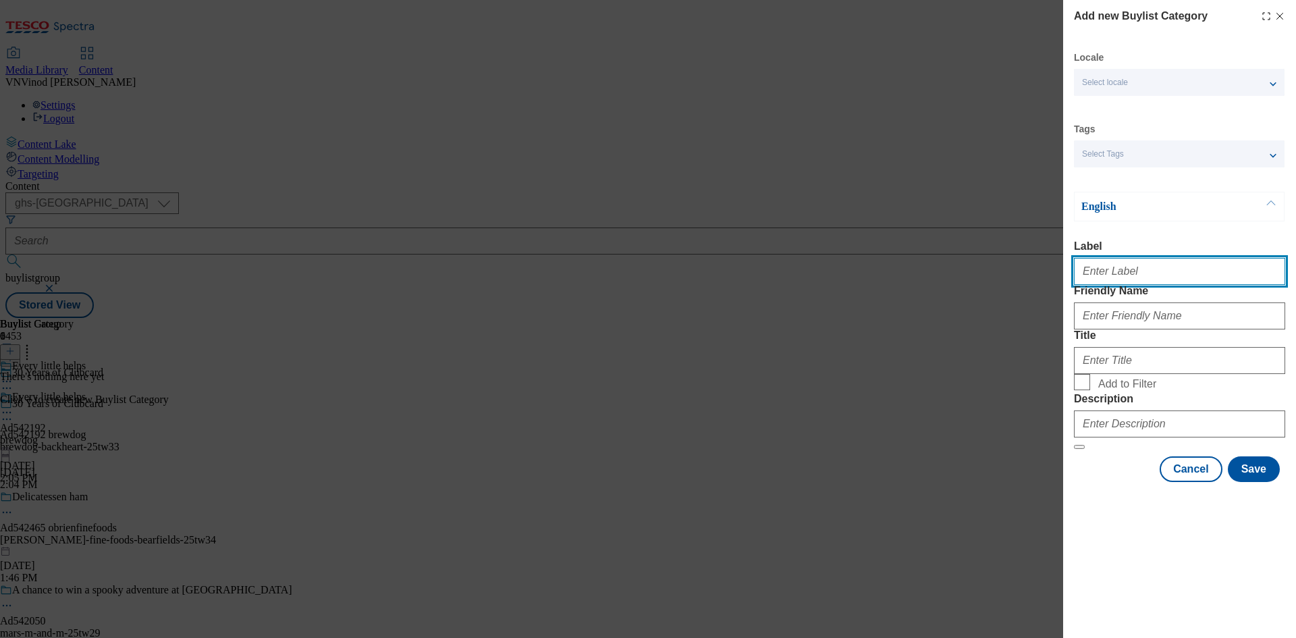
click at [1127, 282] on input "Label" at bounding box center [1179, 271] width 211 height 27
paste input "542192"
type input "Ad542192"
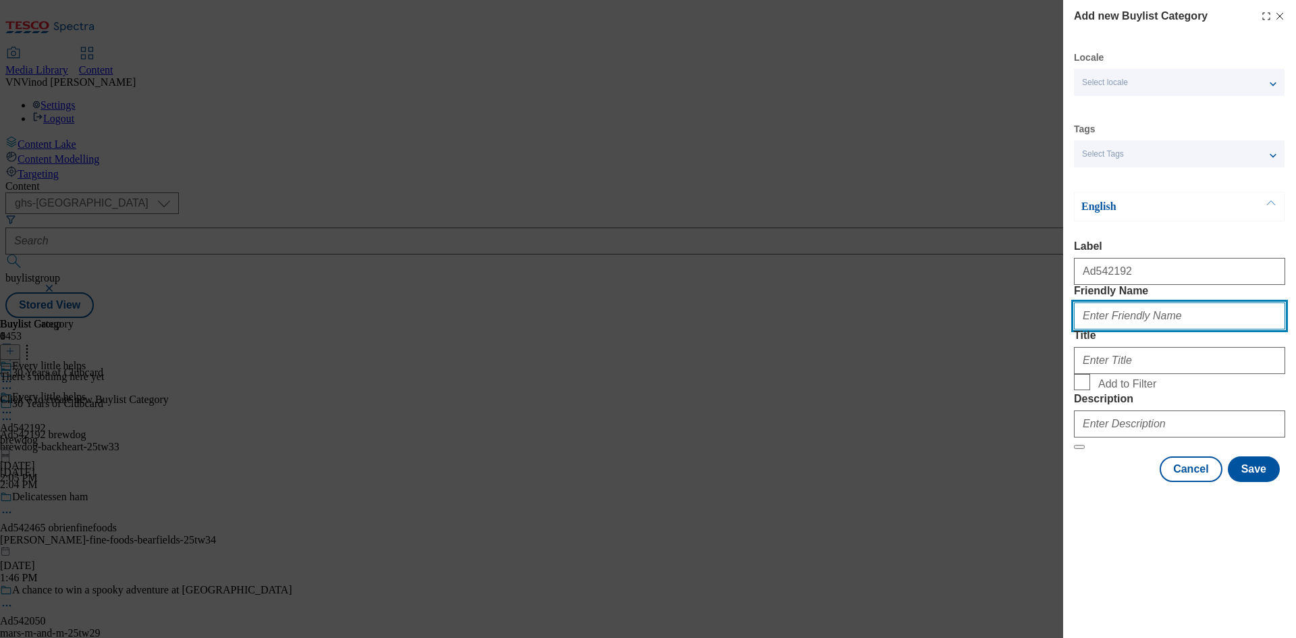
click at [1143, 330] on input "Friendly Name" at bounding box center [1179, 315] width 211 height 27
paste input "brewdog-backheart"
type input "brewdog-backheart"
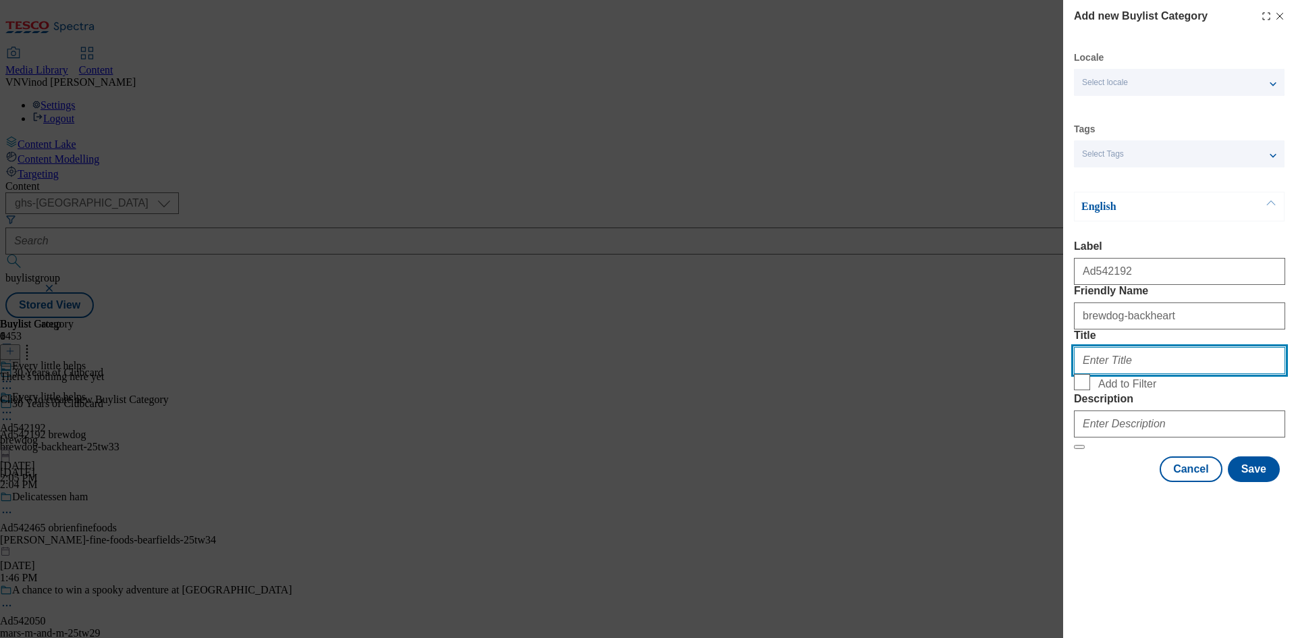
click at [1127, 374] on input "Title" at bounding box center [1179, 360] width 211 height 27
paste input "Brewdog"
type input "Brewdog"
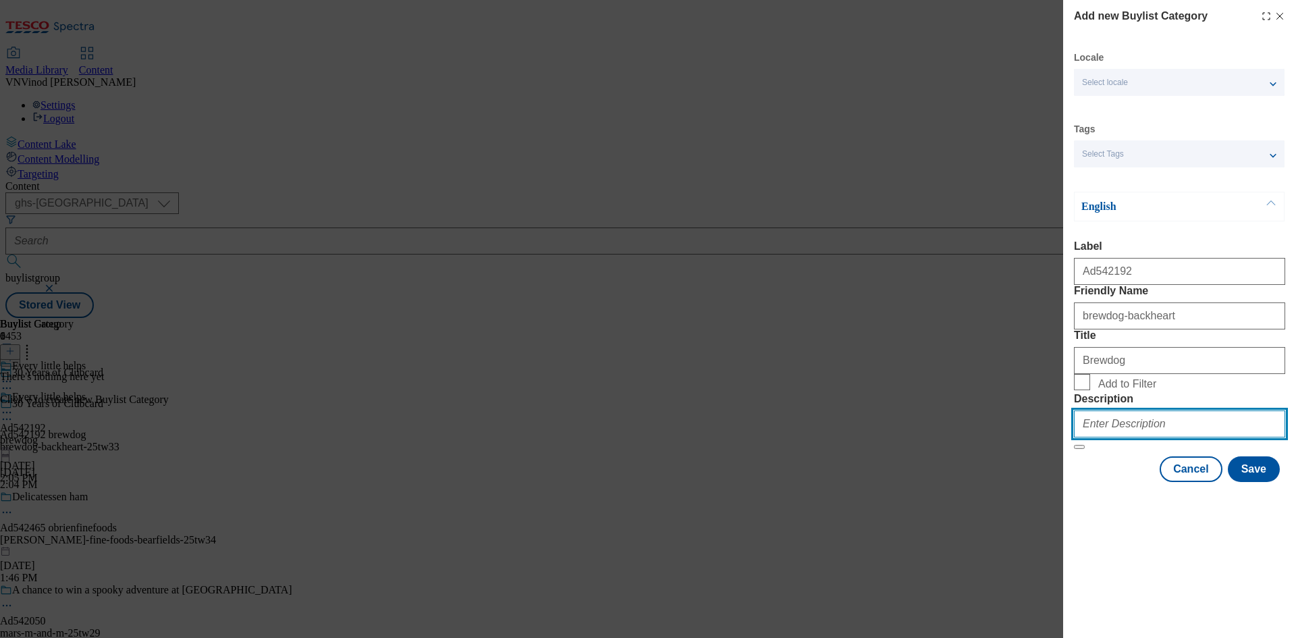
click at [1138, 438] on input "Description" at bounding box center [1179, 424] width 211 height 27
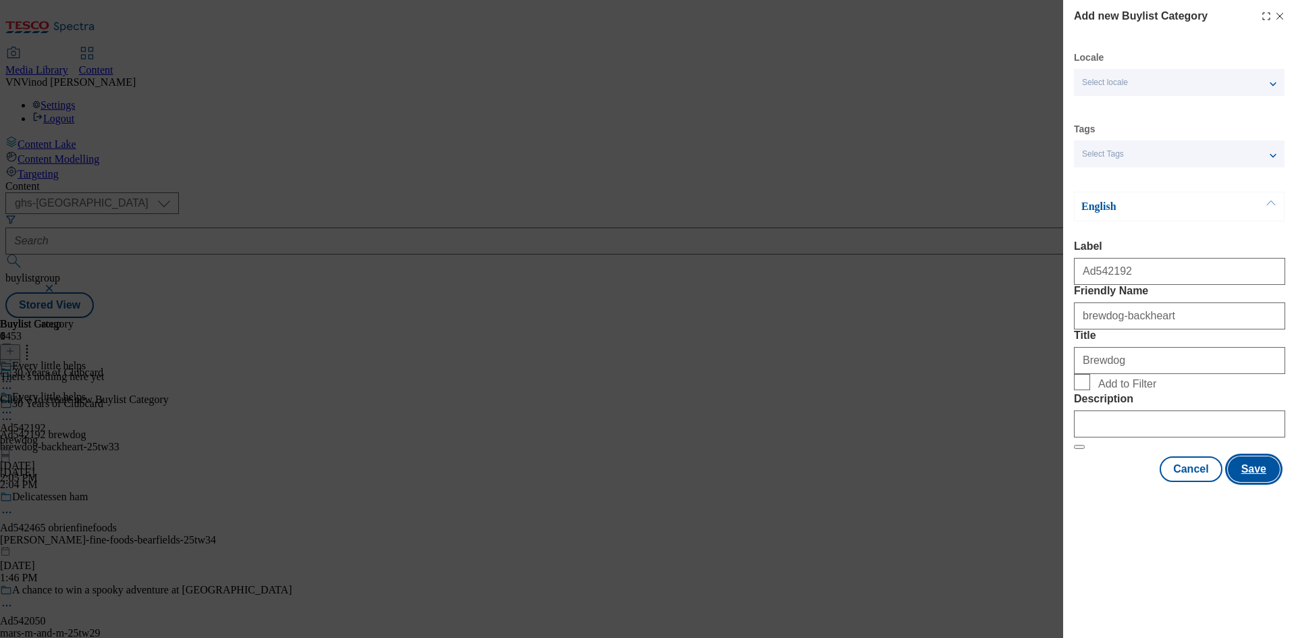
click at [1268, 482] on button "Save" at bounding box center [1254, 469] width 52 height 26
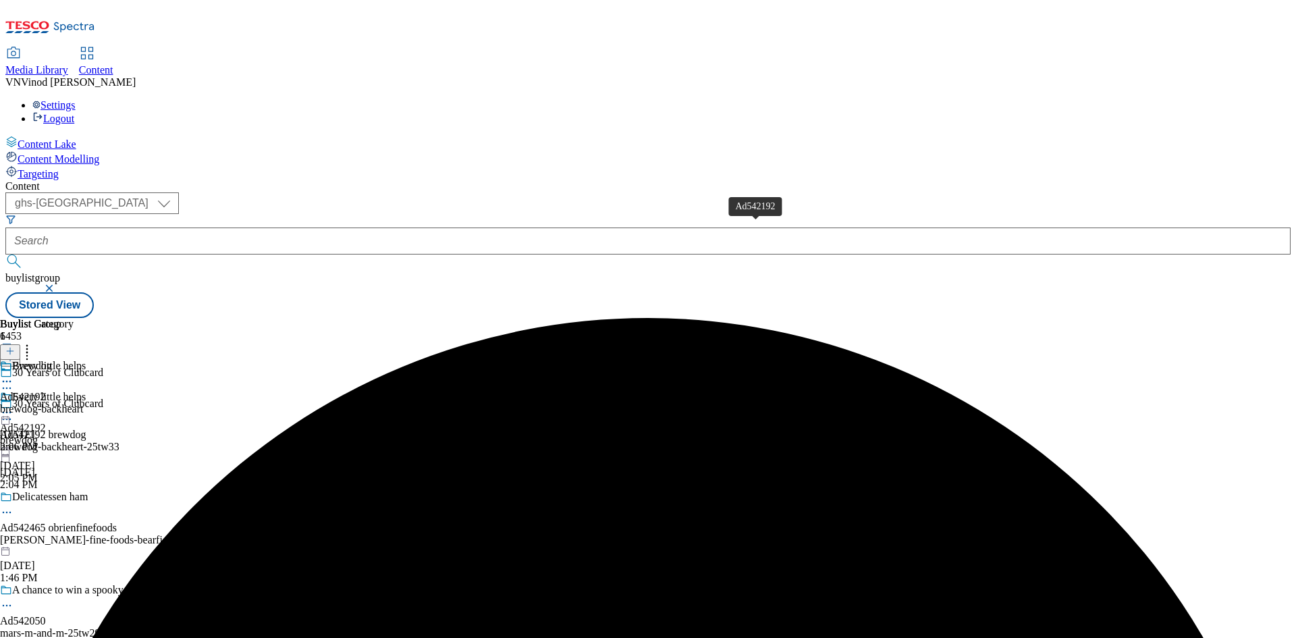
click at [46, 391] on div "Ad542192" at bounding box center [23, 397] width 46 height 12
click at [15, 346] on icon at bounding box center [9, 350] width 9 height 9
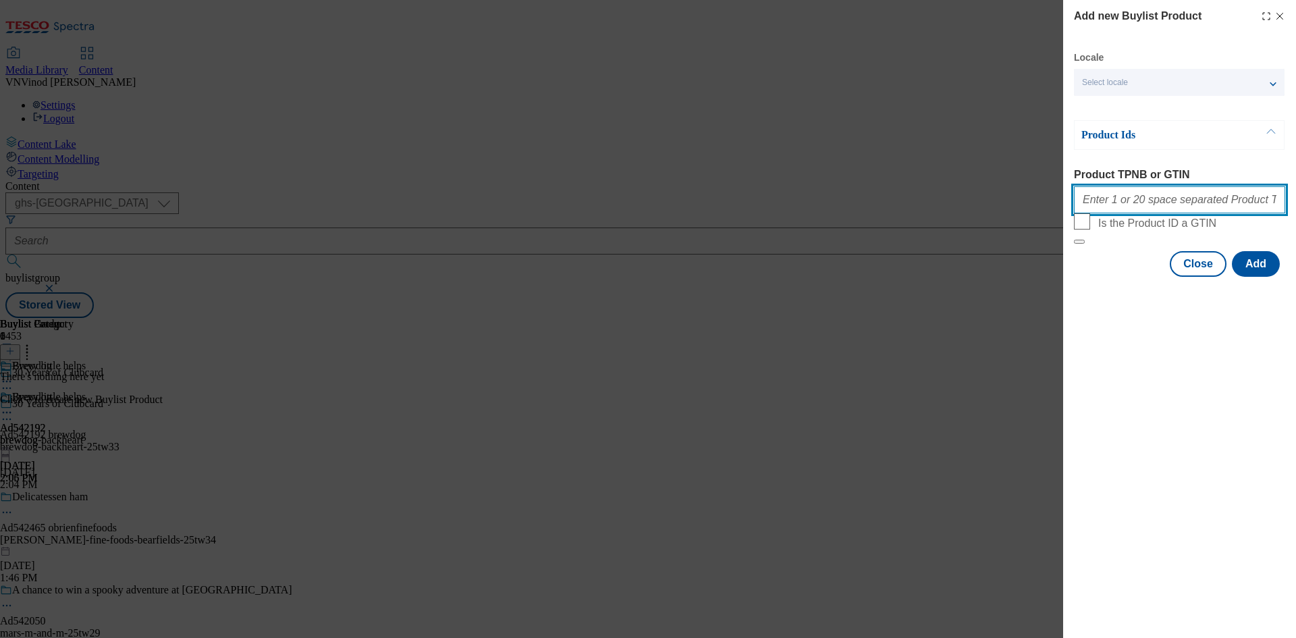
click at [1140, 209] on input "Product TPNB or GTIN" at bounding box center [1179, 199] width 211 height 27
paste input "91780705 96247110 97167600 81866499, 91780705 96247110 97167600 81866499"
type input "91780705 96247110 97167600 81866499, 91780705 96247110 97167600 81866499"
click at [1265, 277] on button "Add" at bounding box center [1256, 264] width 48 height 26
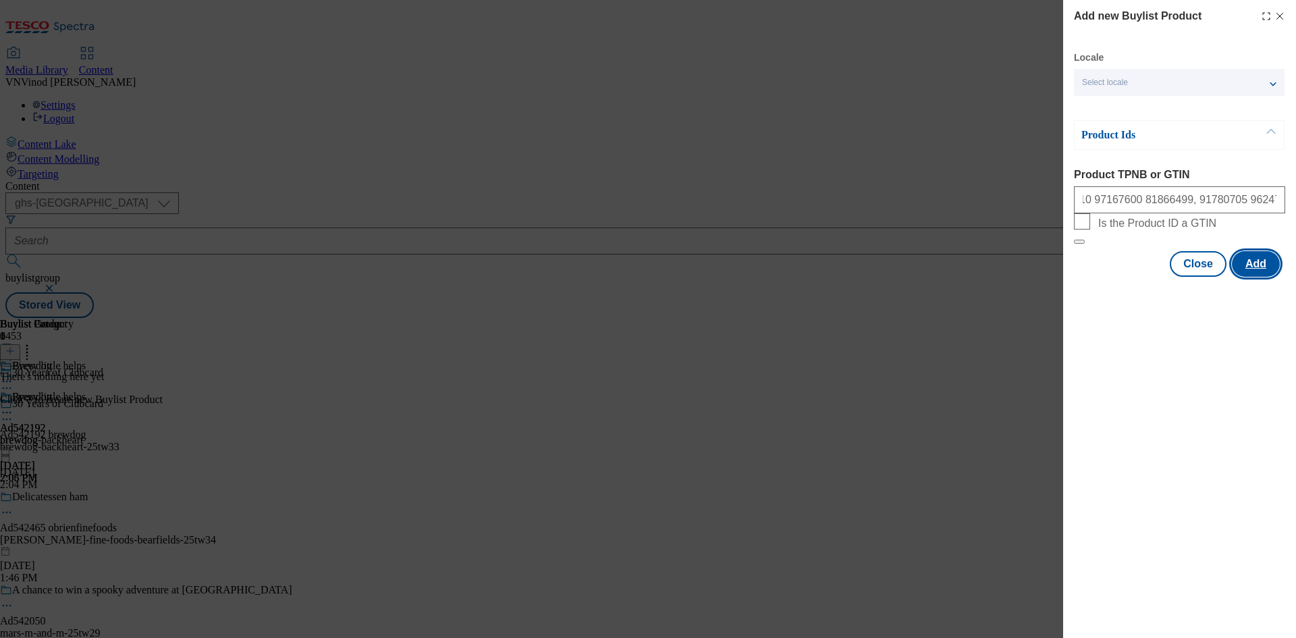
scroll to position [0, 0]
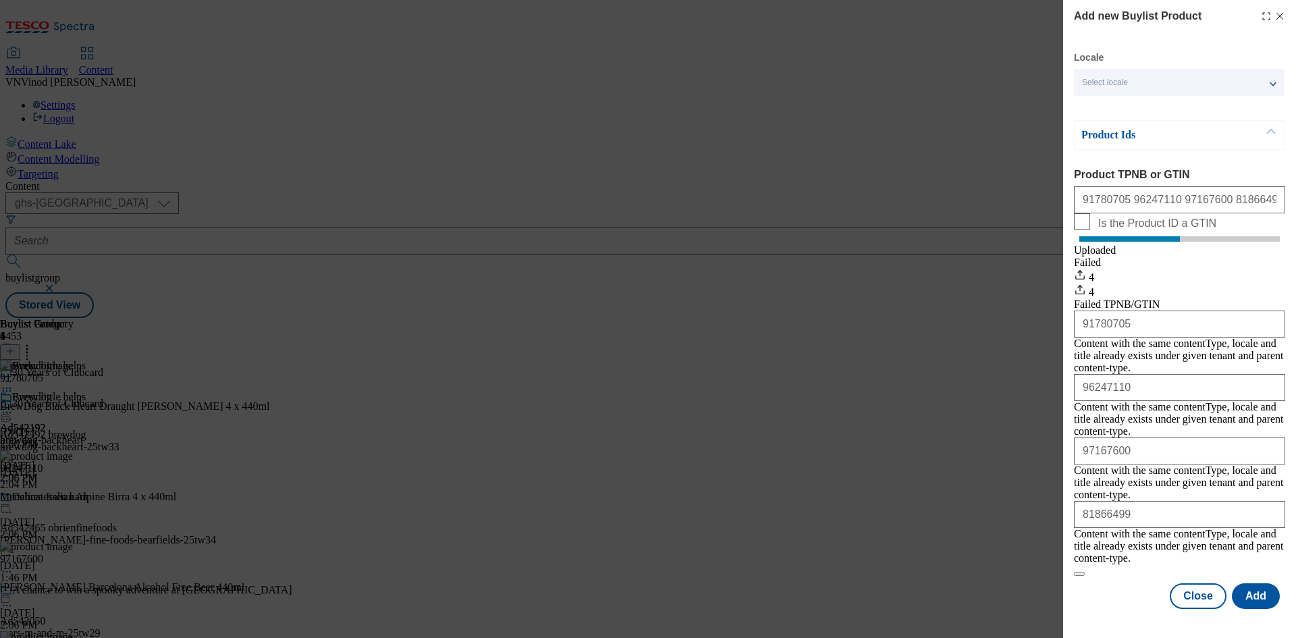
click at [1283, 18] on icon "Modal" at bounding box center [1280, 16] width 11 height 11
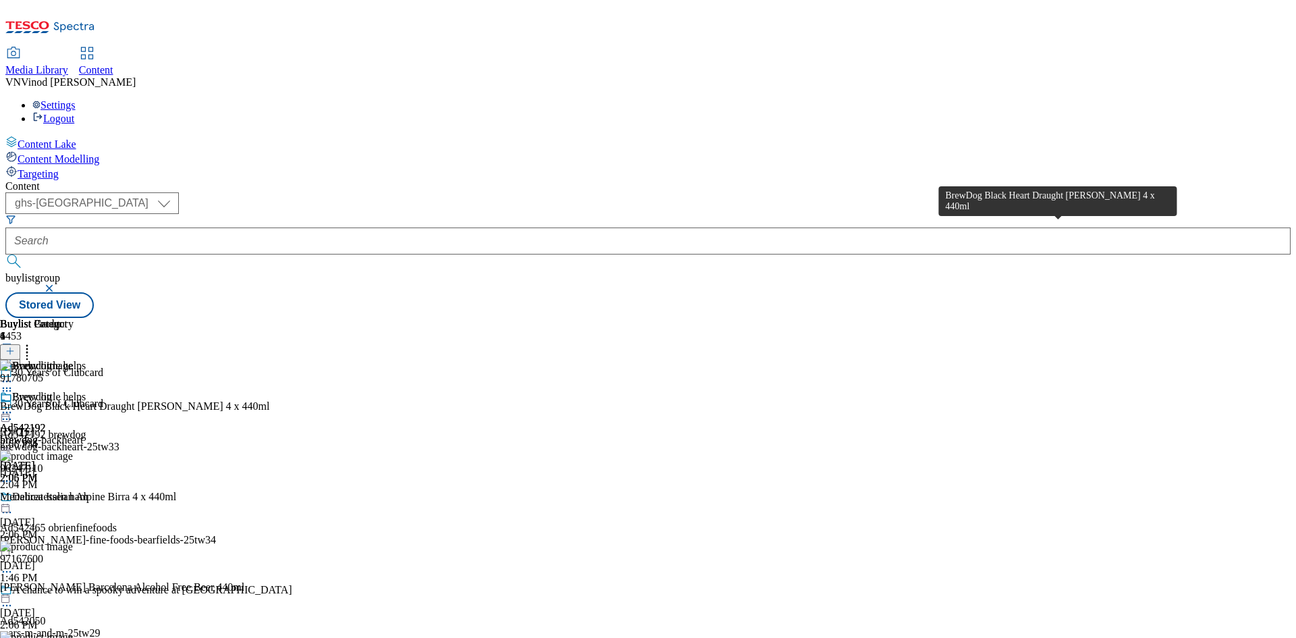
click at [270, 400] on div "BrewDog Black Heart Draught Stout 4 x 440ml" at bounding box center [135, 406] width 270 height 12
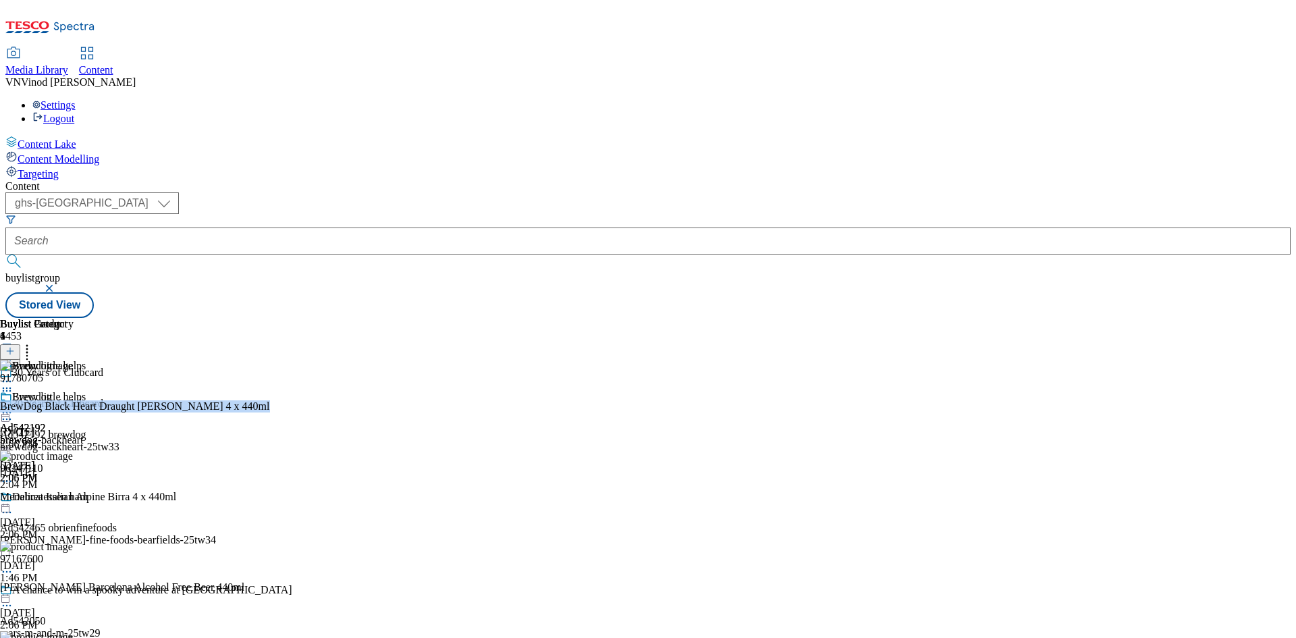
copy div "BrewDog Black Heart Draught Stout 4 x 440ml"
click at [14, 413] on icon at bounding box center [7, 420] width 14 height 14
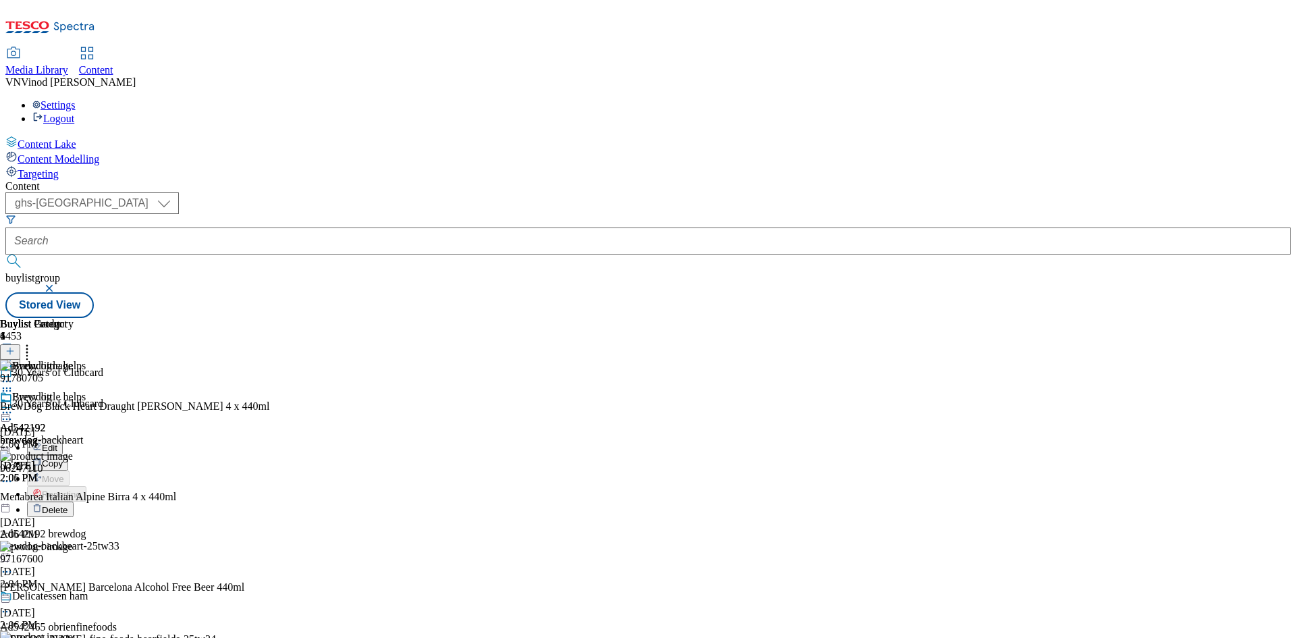
click at [63, 440] on button "Edit" at bounding box center [45, 448] width 36 height 16
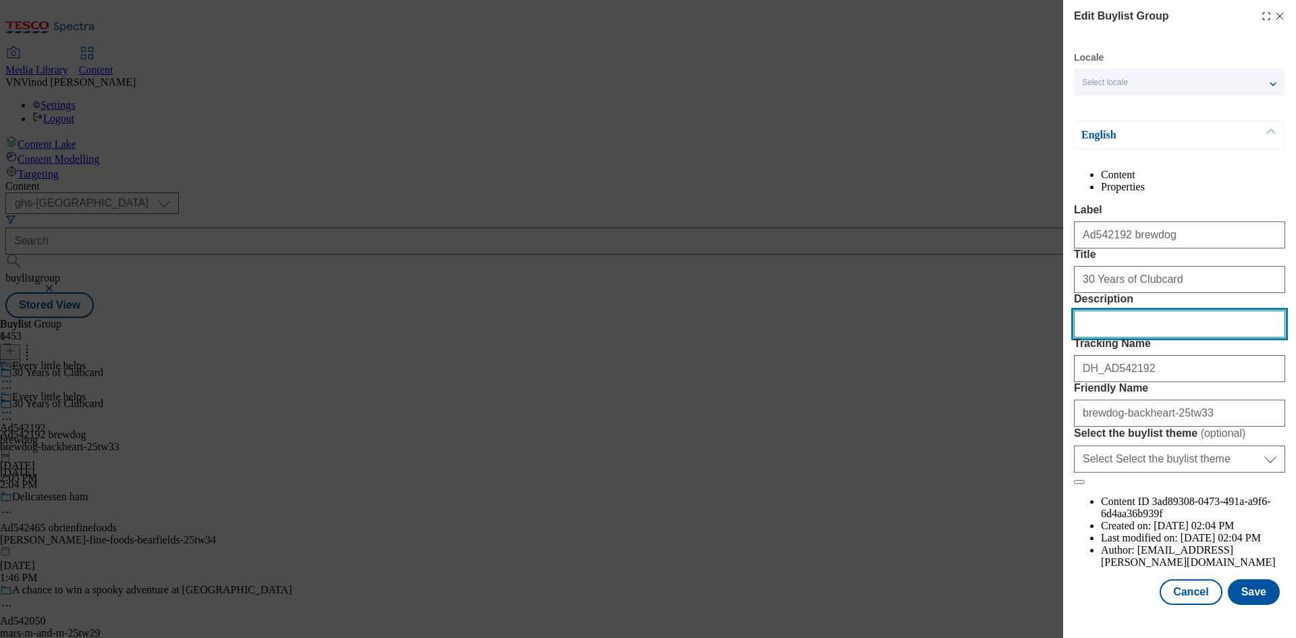
click at [1149, 338] on input "Description" at bounding box center [1179, 324] width 211 height 27
paste input "BrewDog Black Heart Draught Stout 4 x 440ml"
type input "BrewDog Black Heart Draught Stout 4 x 440ml"
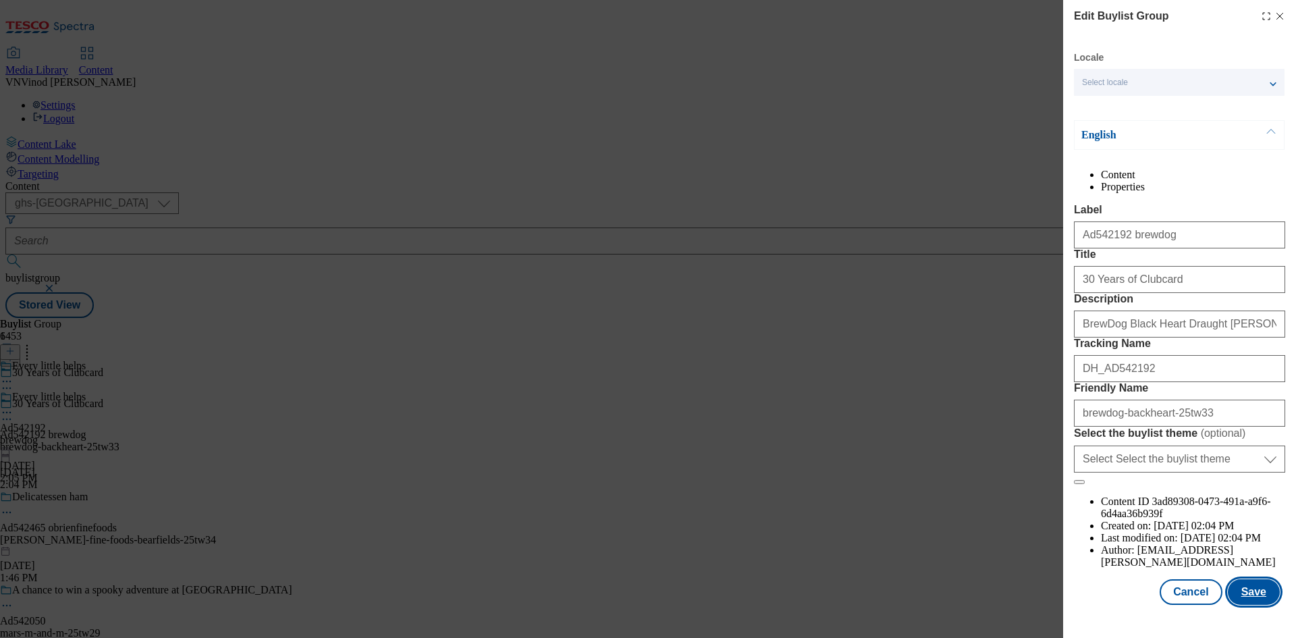
click at [1242, 604] on button "Save" at bounding box center [1254, 592] width 52 height 26
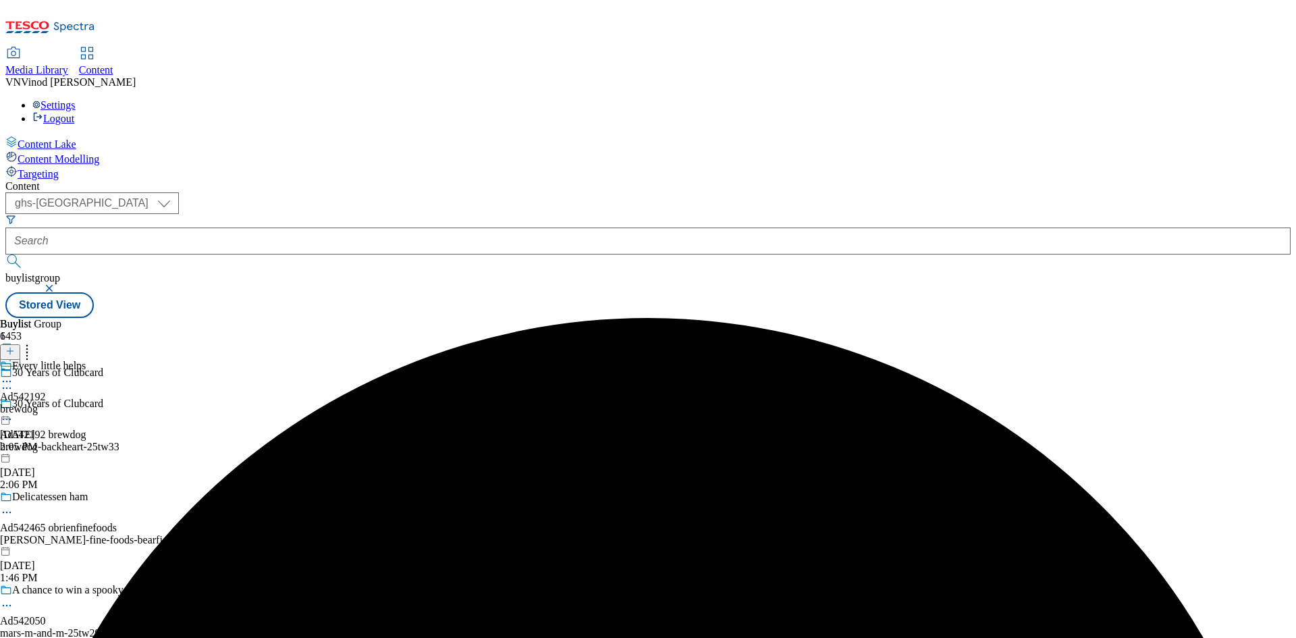
click at [14, 375] on icon at bounding box center [7, 382] width 14 height 14
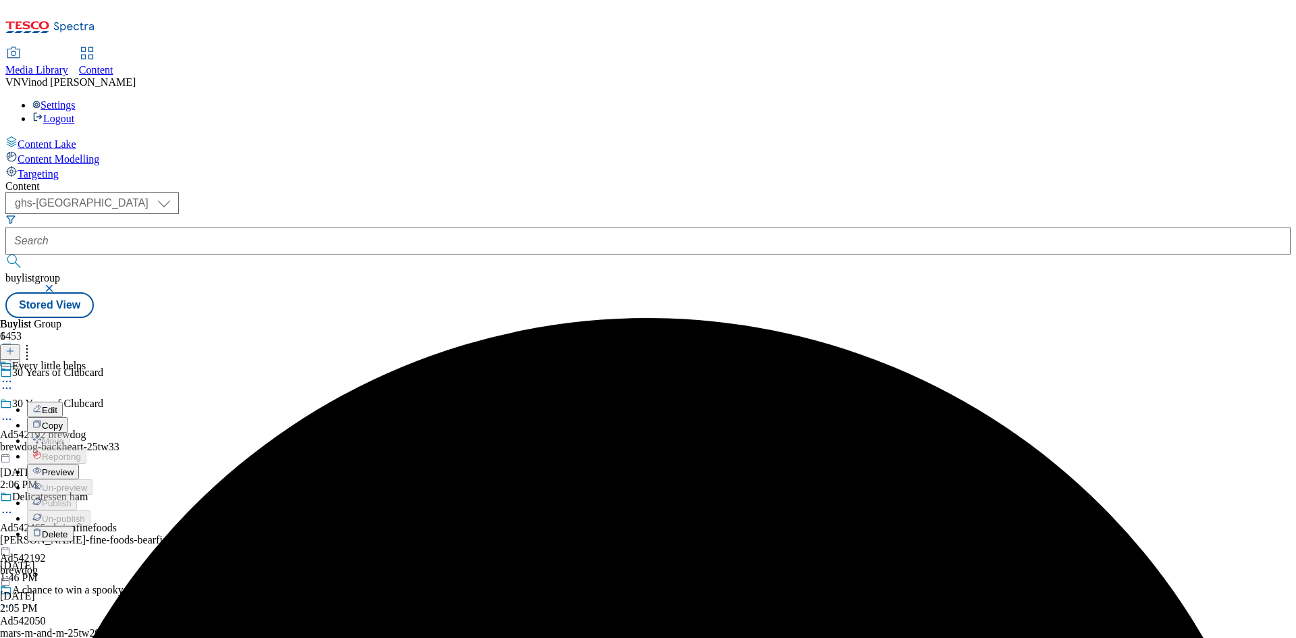
click at [63, 402] on button "Edit" at bounding box center [45, 410] width 36 height 16
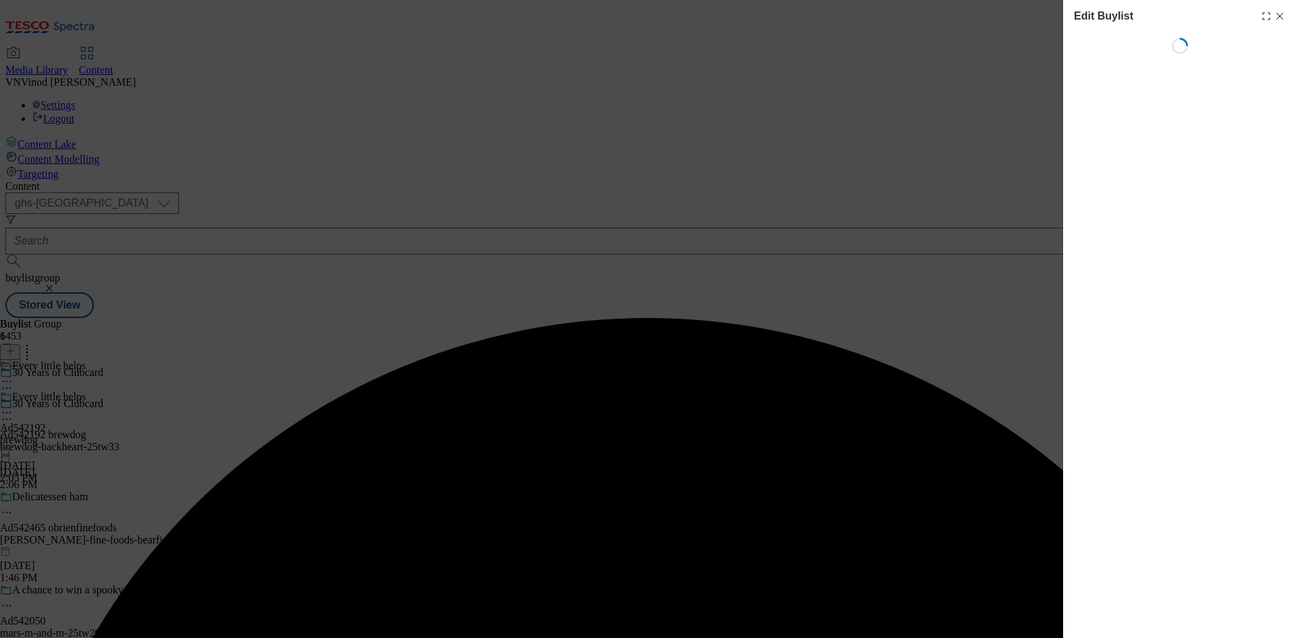
select select "tactical"
select select "supplier funded short term 1-3 weeks"
select select "dunnhumby"
select select "Banner"
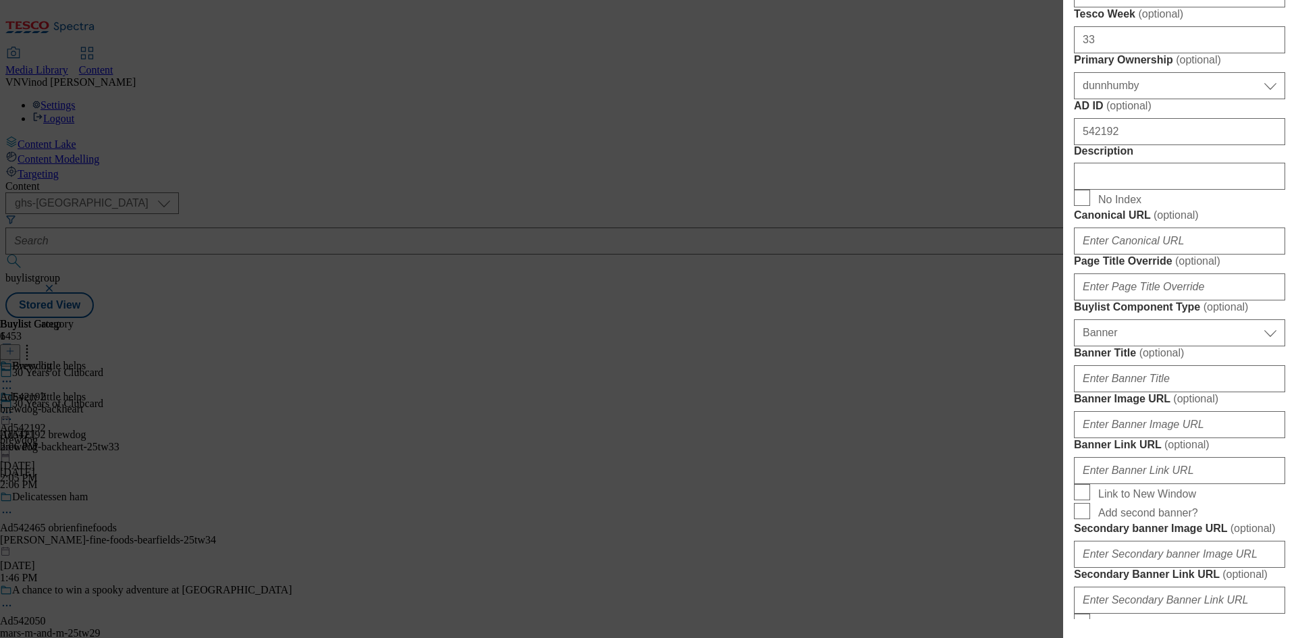
scroll to position [675, 0]
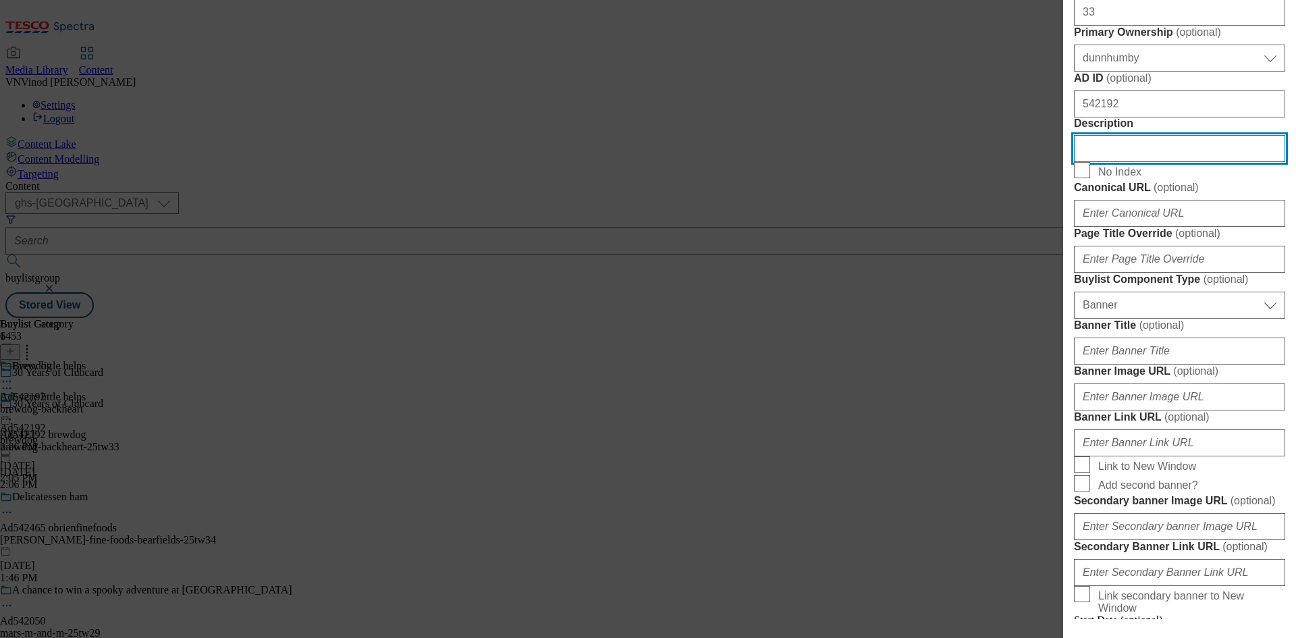
click at [1164, 162] on input "Description" at bounding box center [1179, 148] width 211 height 27
paste input "BrewDog Black Heart Draught Stout 4 x 440ml"
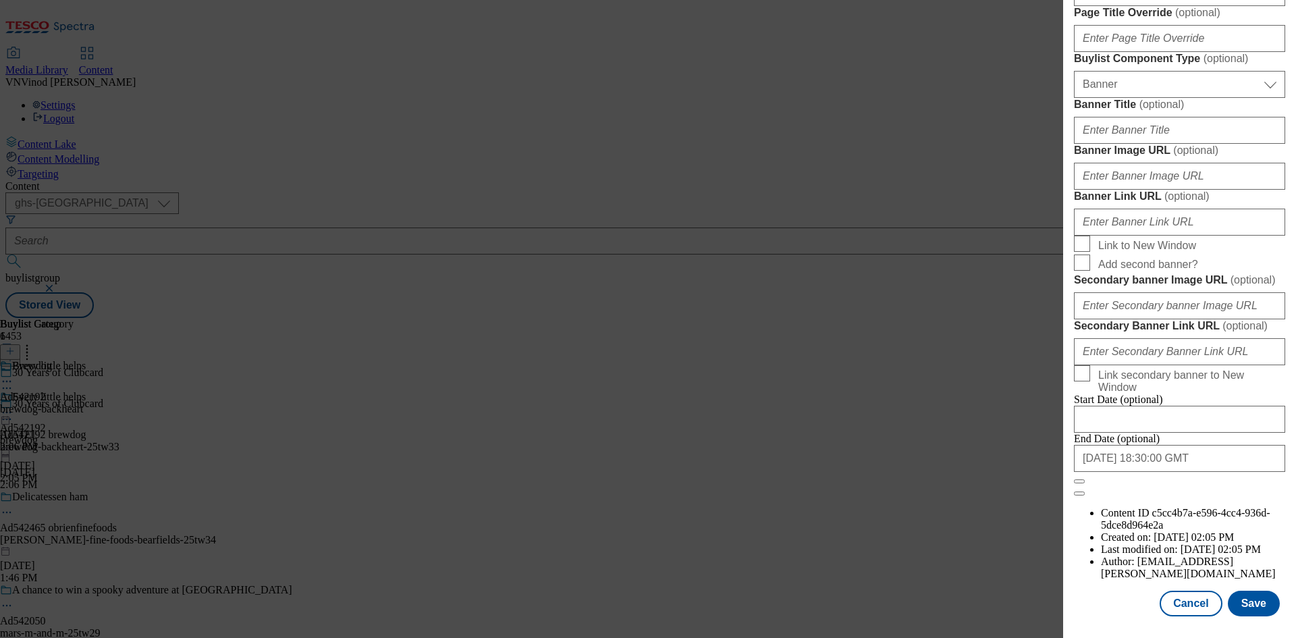
scroll to position [1398, 0]
type input "BrewDog Black Heart Draught Stout 4 x 440ml"
click at [1250, 607] on button "Save" at bounding box center [1254, 604] width 52 height 26
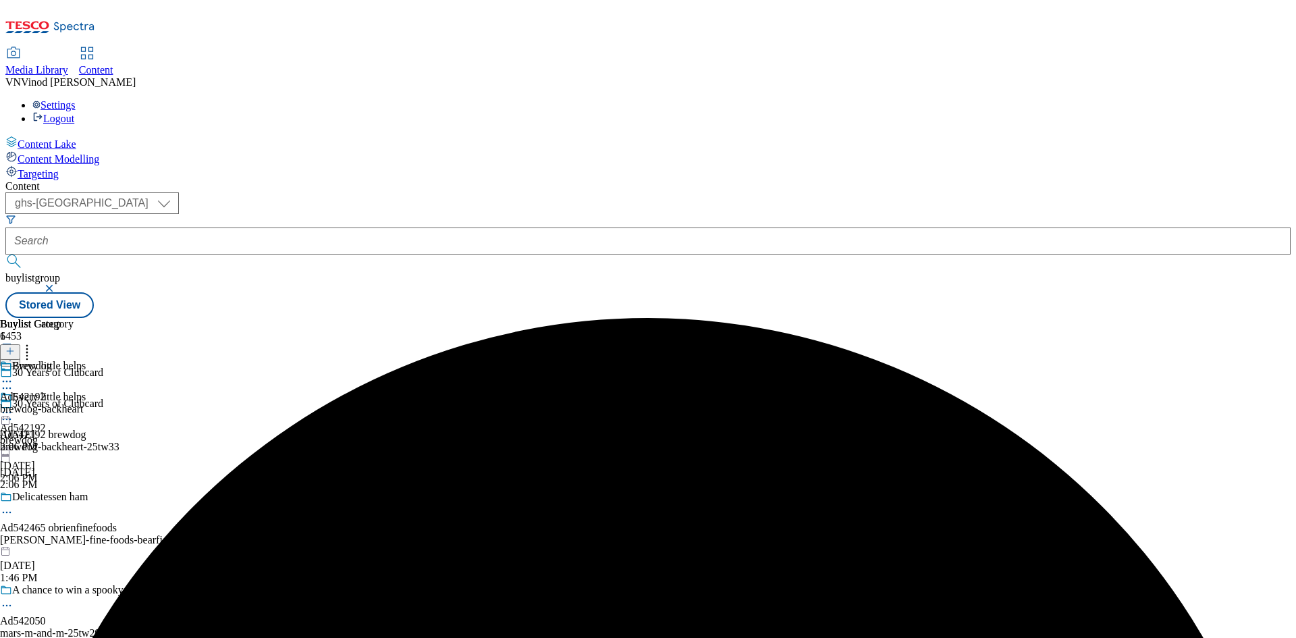
click at [8, 381] on circle at bounding box center [7, 382] width 2 height 2
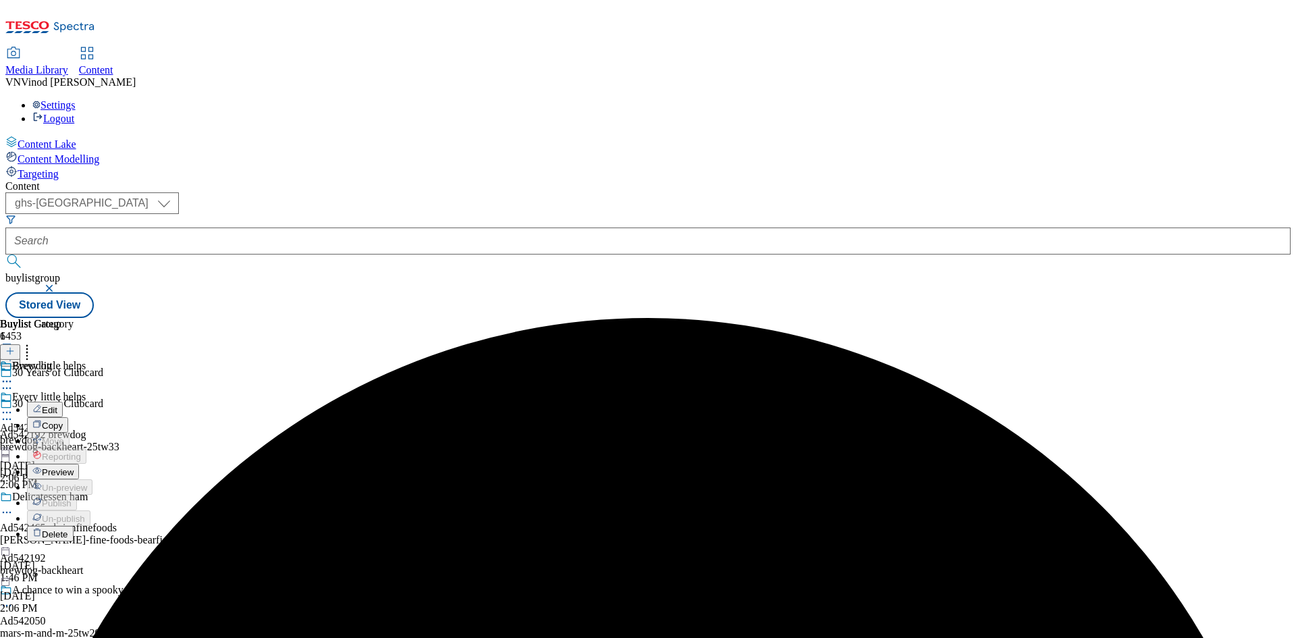
click at [57, 405] on span "Edit" at bounding box center [50, 410] width 16 height 10
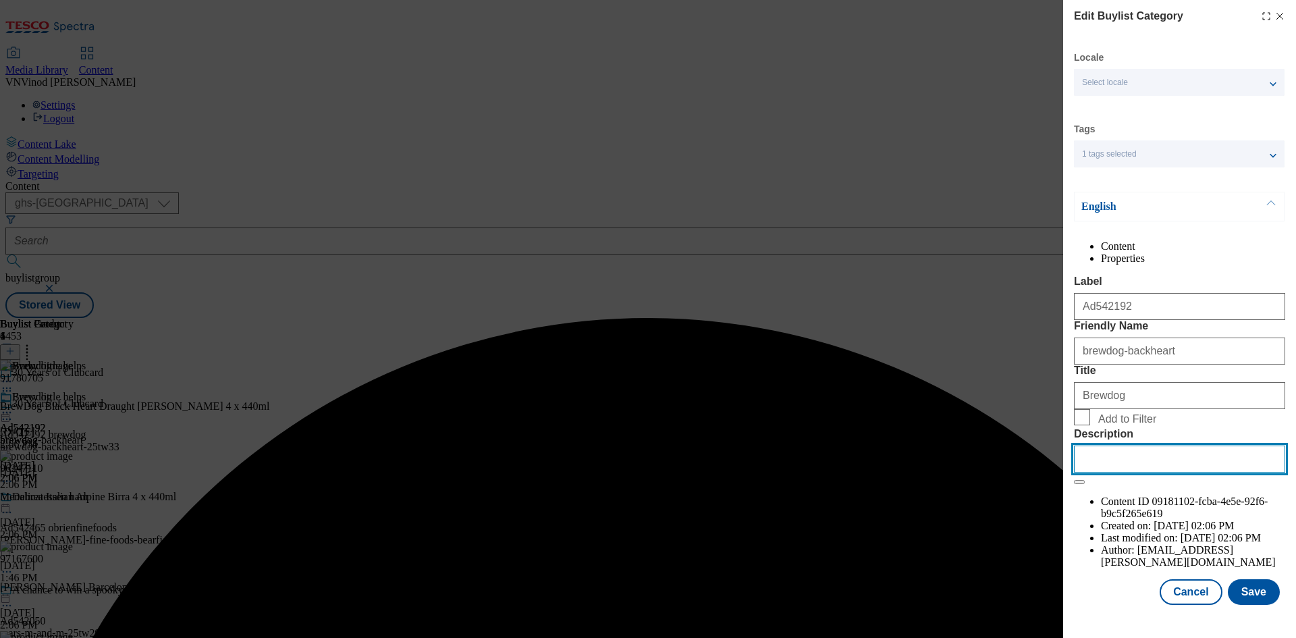
click at [1112, 473] on input "Description" at bounding box center [1179, 459] width 211 height 27
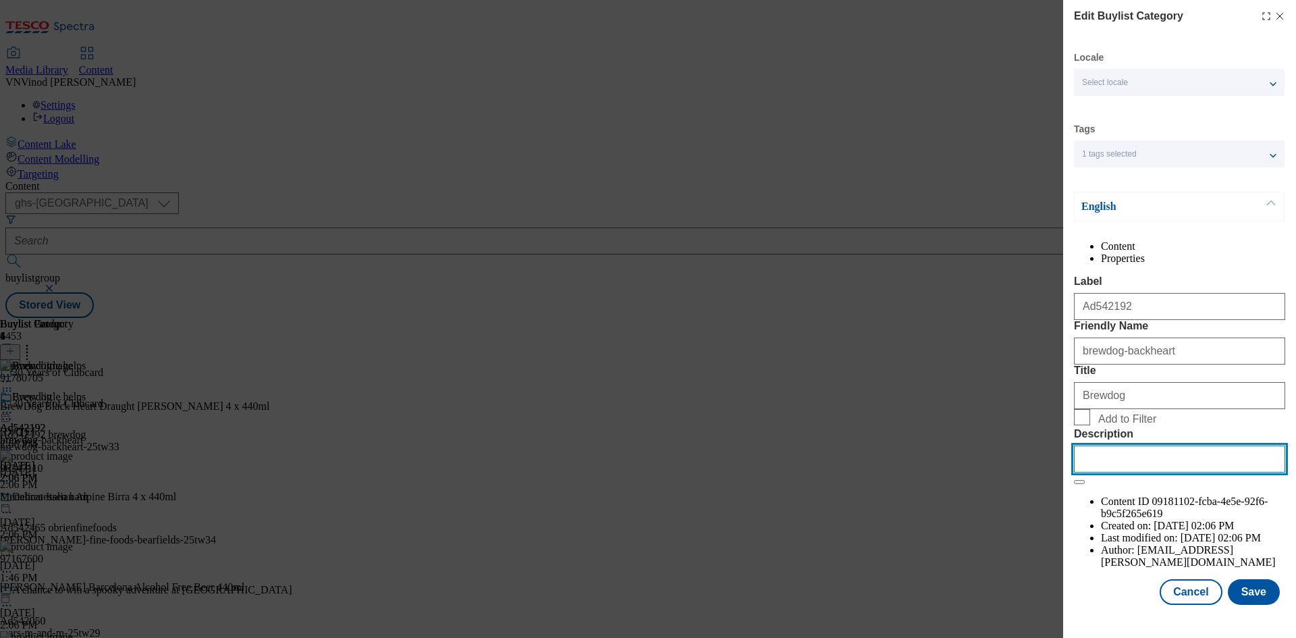
paste input "BrewDog Black Heart Draught Stout 4 x 440ml"
type input "BrewDog Black Heart Draught Stout 4 x 440ml"
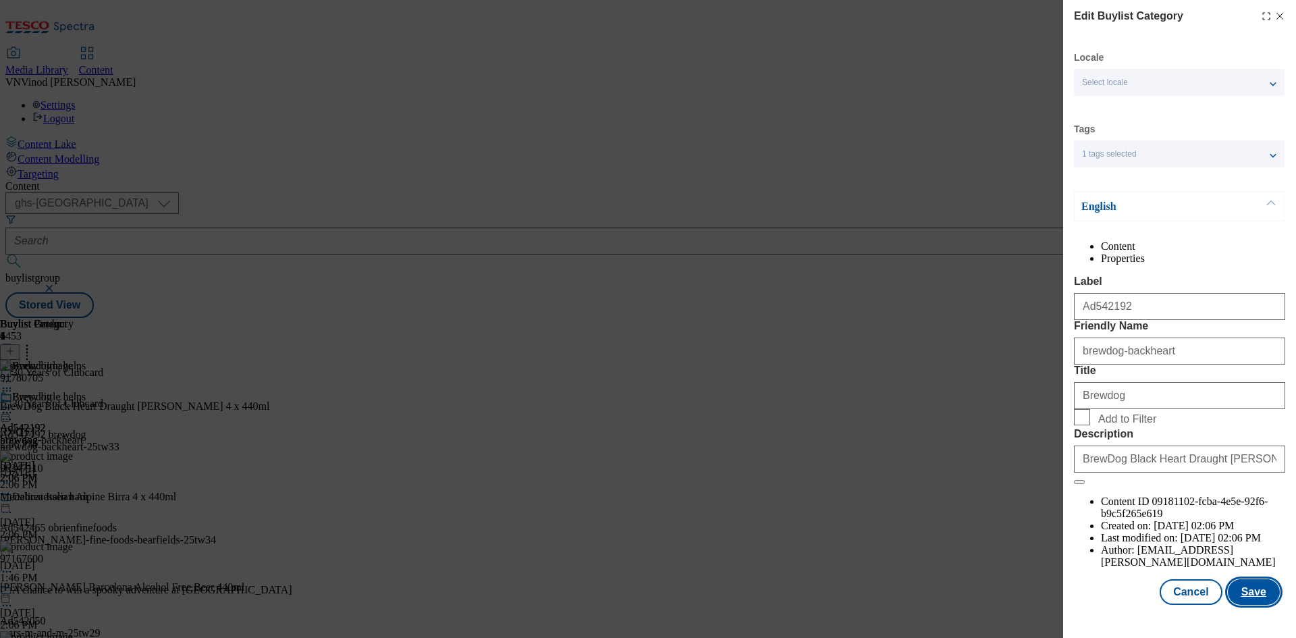
click at [1254, 605] on button "Save" at bounding box center [1254, 592] width 52 height 26
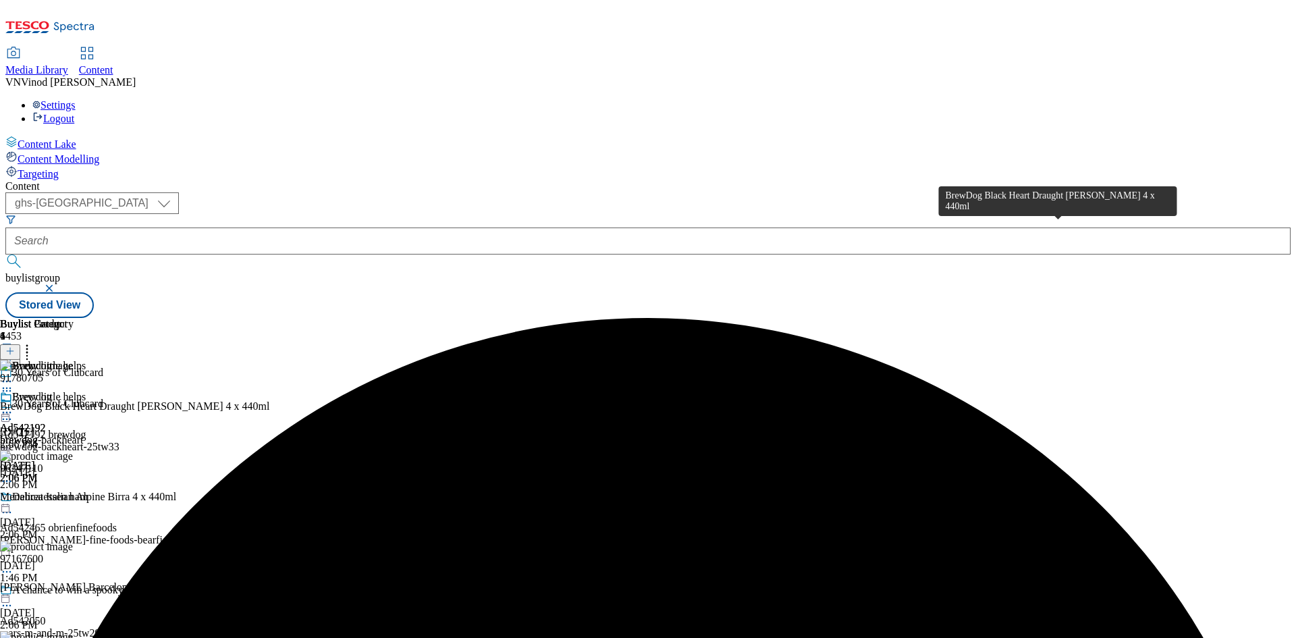
click at [270, 400] on div "BrewDog Black Heart Draught Stout 4 x 440ml" at bounding box center [135, 406] width 270 height 12
copy div "BrewDog Black Heart Draught Stout 4 x 440ml"
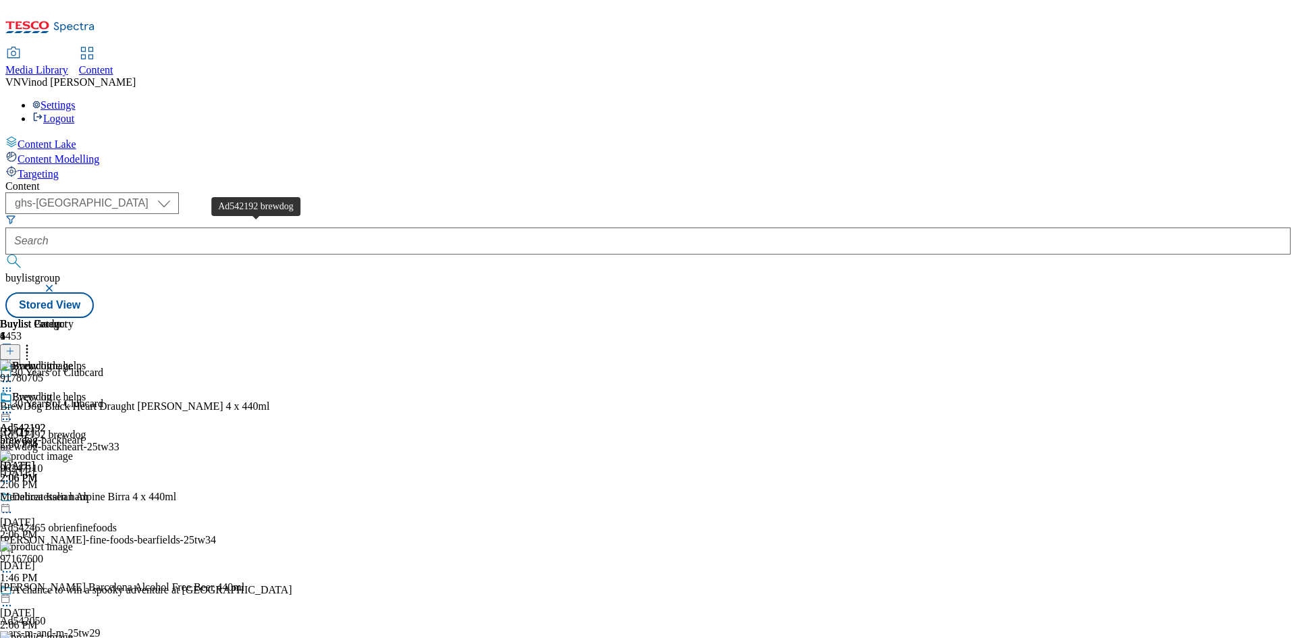
drag, startPoint x: 249, startPoint y: 227, endPoint x: 631, endPoint y: 55, distance: 418.3
click at [86, 429] on div "Ad542192 brewdog" at bounding box center [43, 435] width 86 height 12
